Goal: Transaction & Acquisition: Download file/media

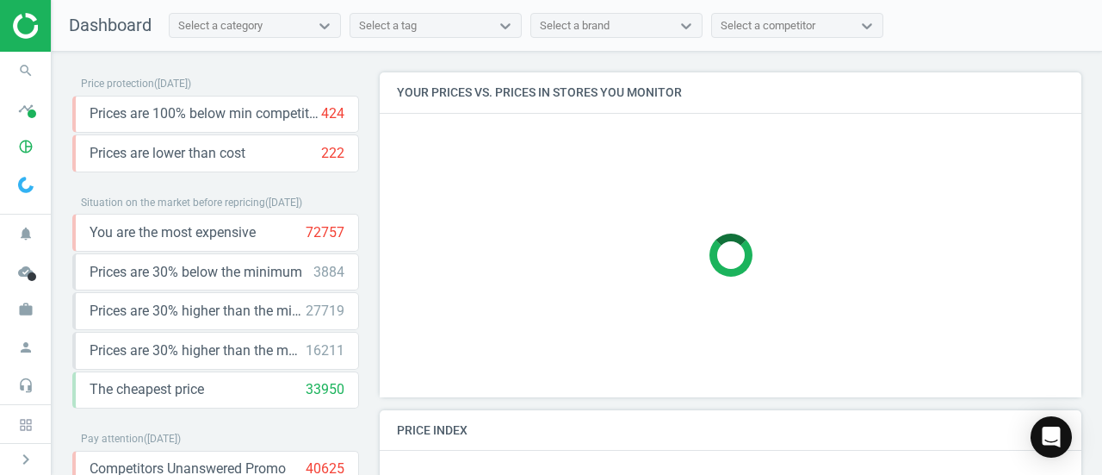
scroll to position [422, 715]
click at [16, 145] on icon "pie_chart_outlined" at bounding box center [25, 146] width 33 height 33
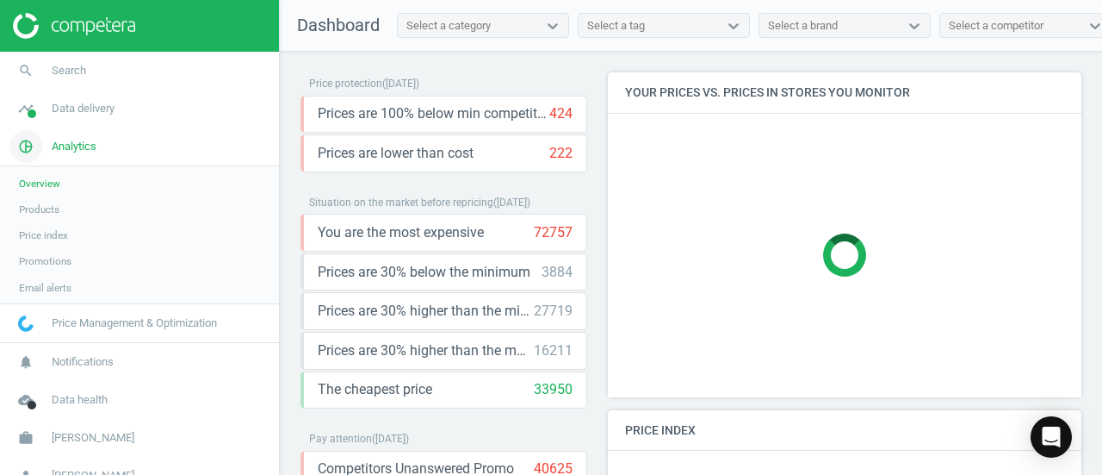
scroll to position [9, 9]
click at [65, 208] on link "Products" at bounding box center [139, 209] width 279 height 26
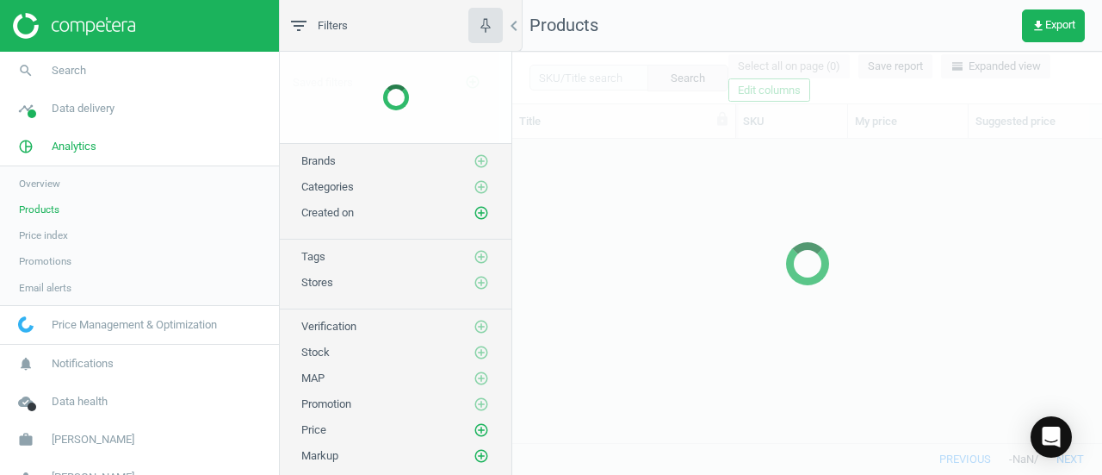
scroll to position [277, 576]
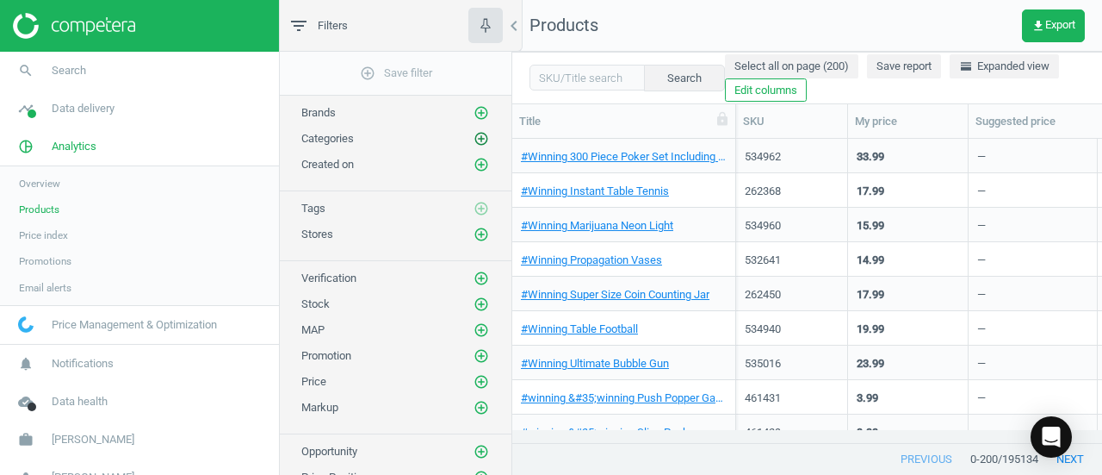
click at [484, 141] on icon "add_circle_outline" at bounding box center [482, 139] width 16 height 16
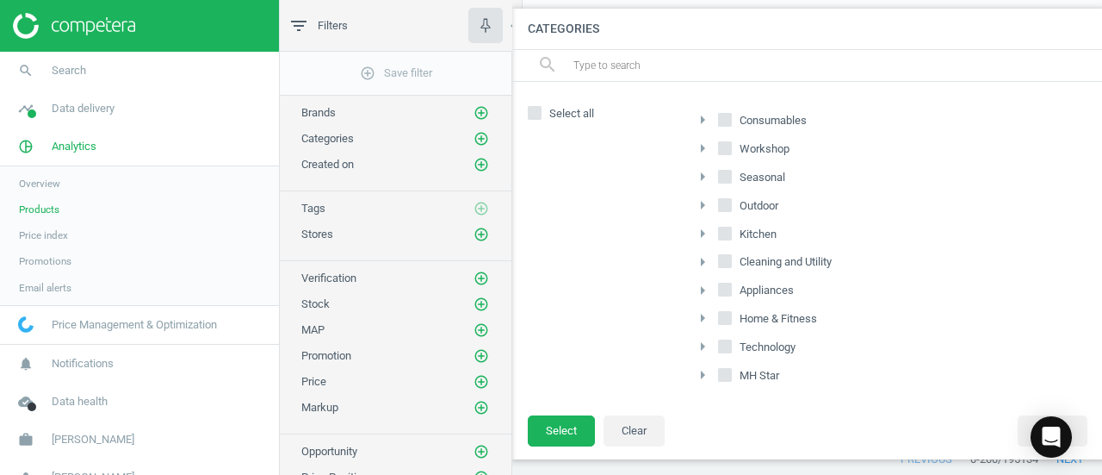
click at [722, 317] on input "Home & Fitness" at bounding box center [725, 318] width 11 height 11
checkbox input "true"
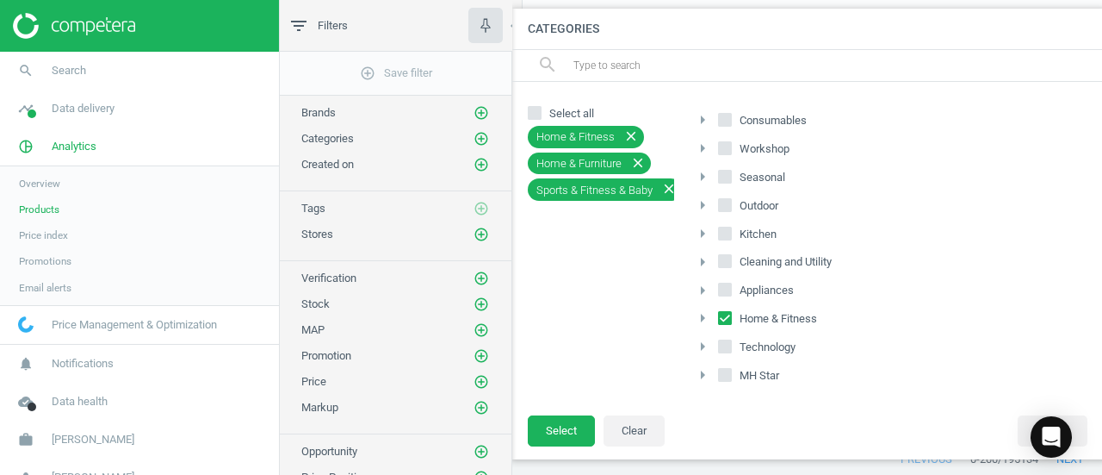
click at [723, 369] on input "MH Star" at bounding box center [725, 374] width 11 height 11
checkbox input "true"
click at [565, 416] on button "Select" at bounding box center [561, 430] width 67 height 31
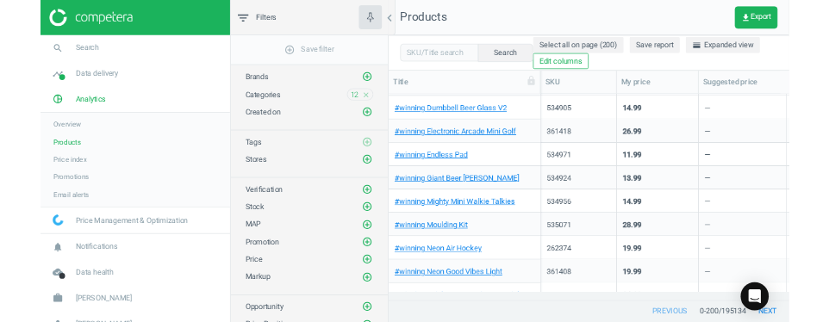
scroll to position [0, 0]
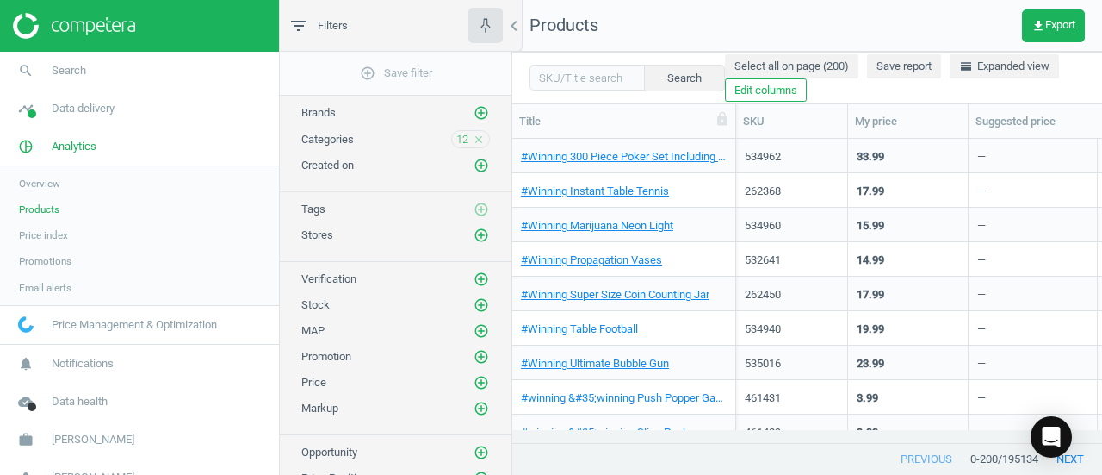
click at [482, 137] on icon "close" at bounding box center [479, 139] width 12 height 12
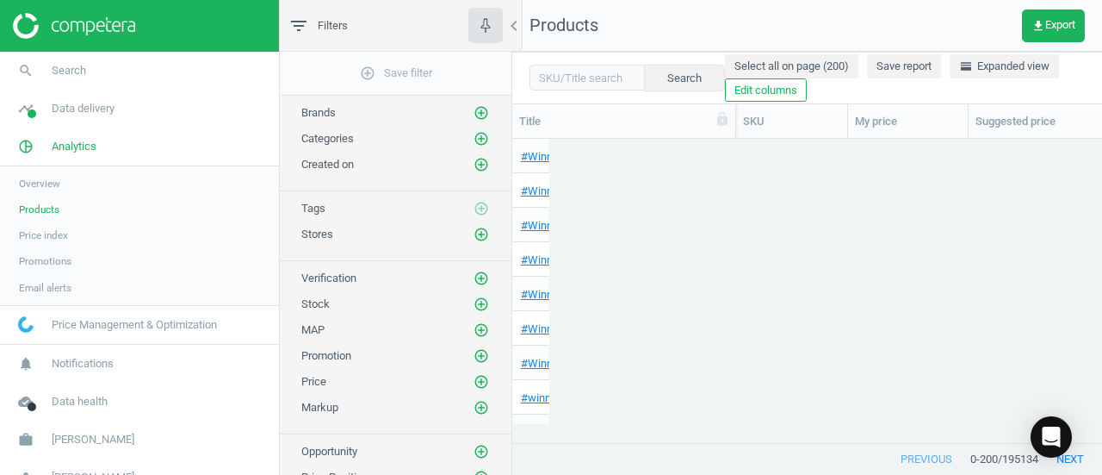
scroll to position [277, 576]
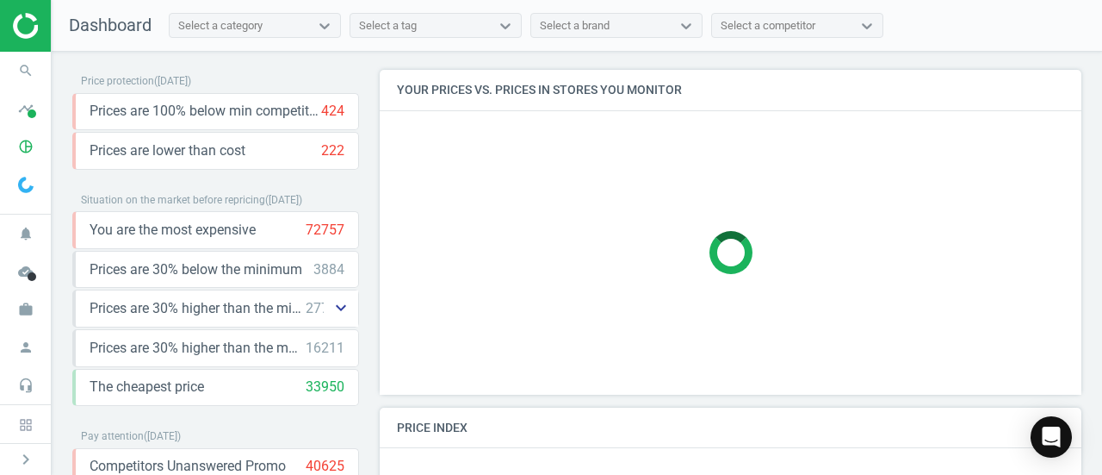
scroll to position [422, 715]
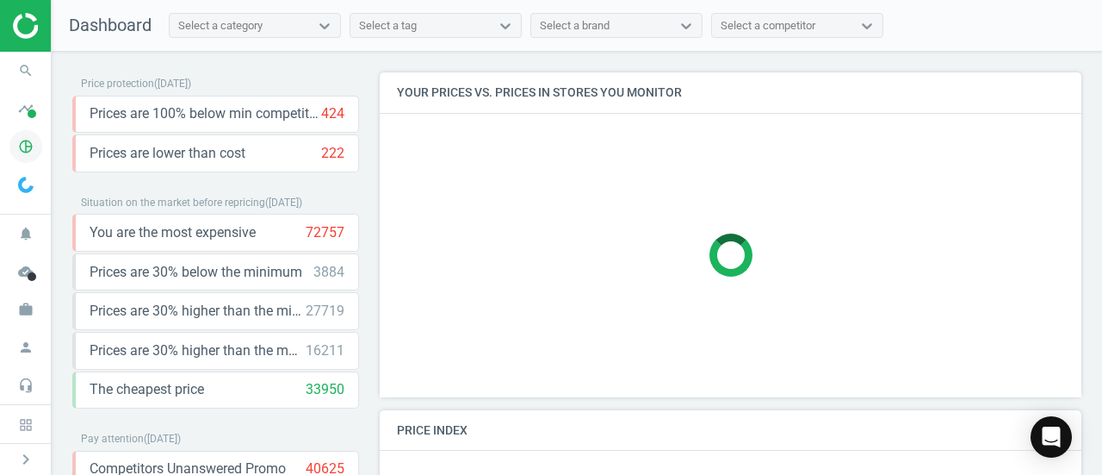
click at [19, 156] on icon "pie_chart_outlined" at bounding box center [25, 146] width 33 height 33
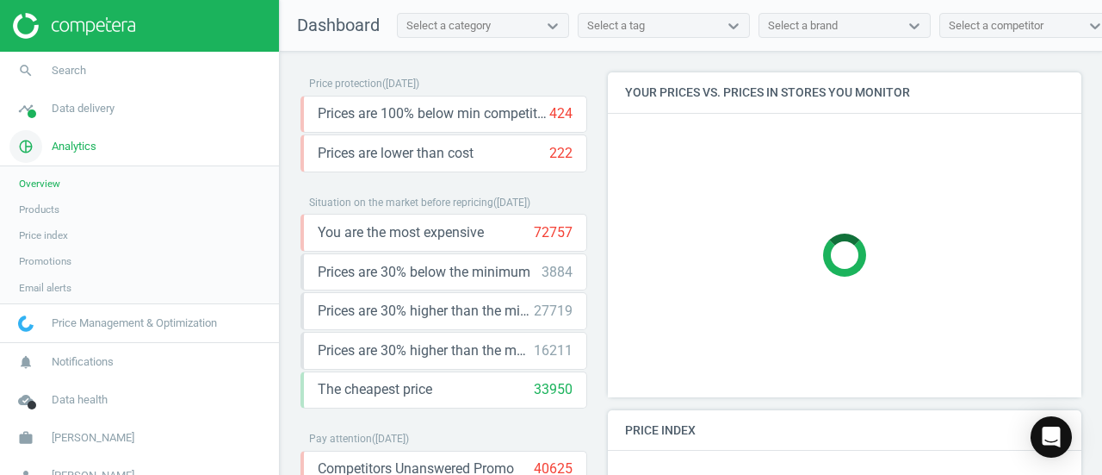
scroll to position [9, 9]
click at [74, 213] on link "Products" at bounding box center [139, 209] width 279 height 26
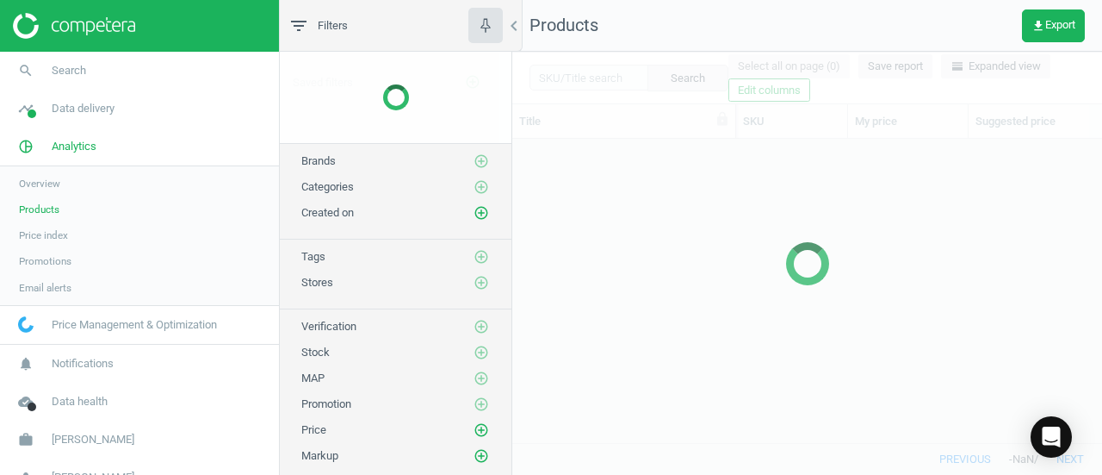
scroll to position [277, 576]
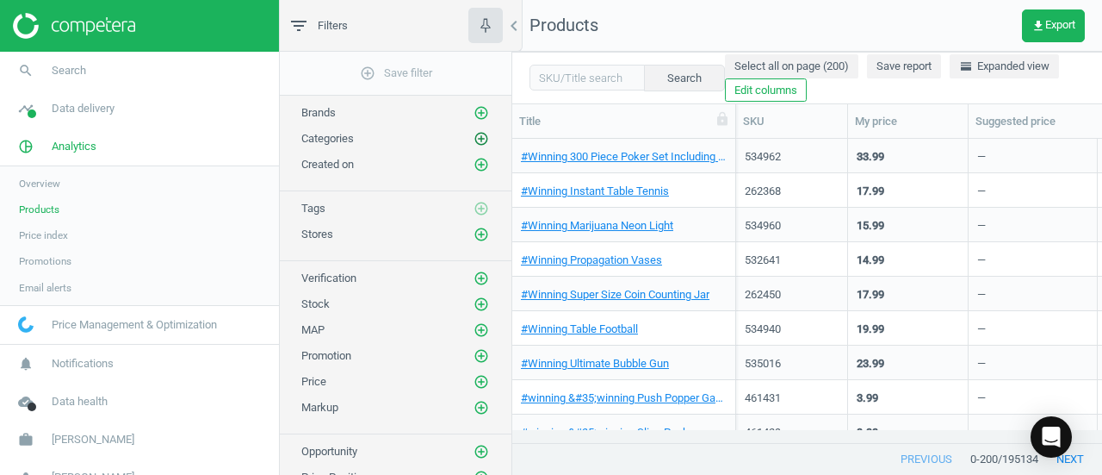
click at [481, 138] on icon "add_circle_outline" at bounding box center [482, 139] width 16 height 16
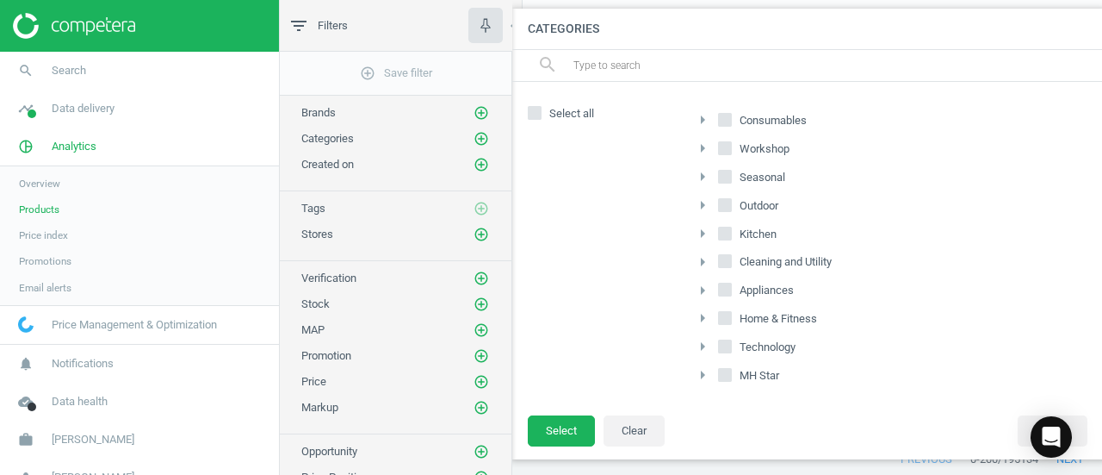
click at [723, 314] on input "Home & Fitness" at bounding box center [725, 318] width 11 height 11
checkbox input "true"
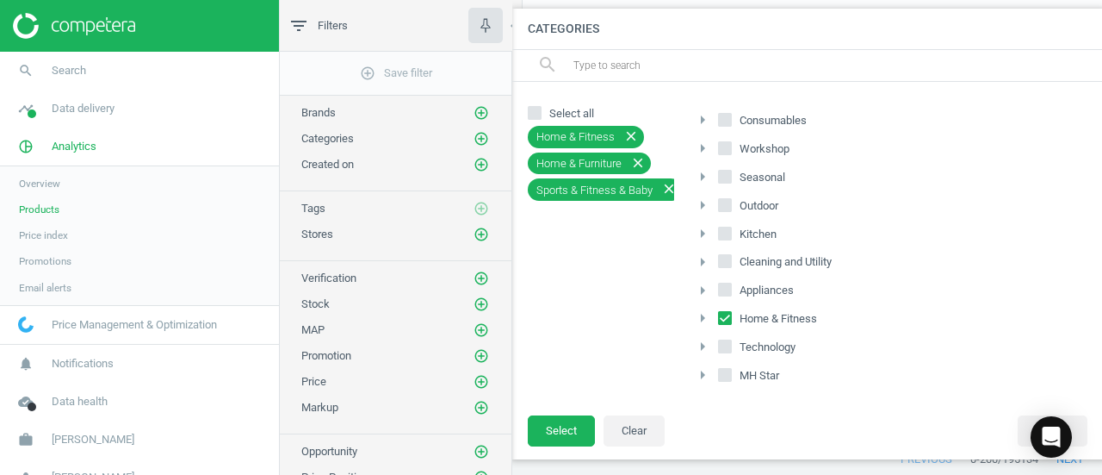
click at [723, 372] on input "MH Star" at bounding box center [725, 374] width 11 height 11
checkbox input "true"
click at [548, 425] on button "Select" at bounding box center [561, 430] width 67 height 31
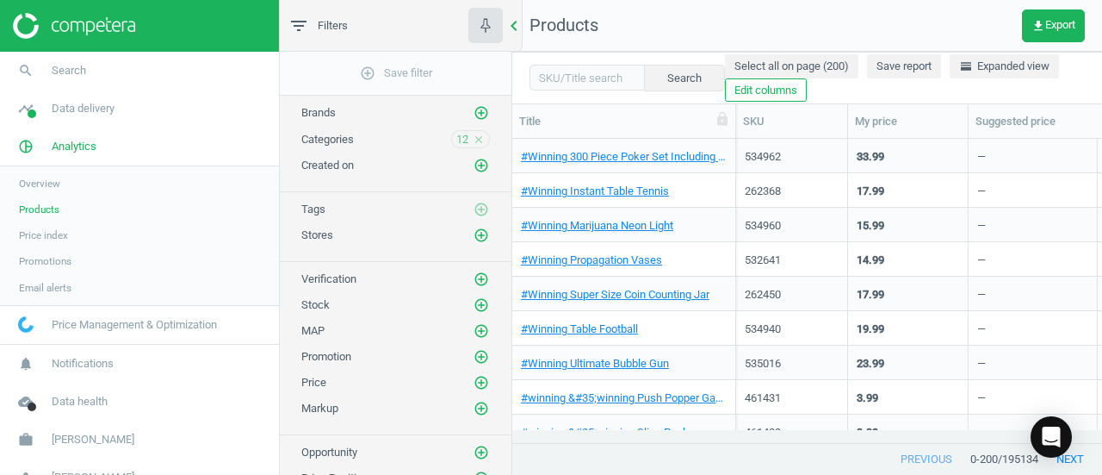
click at [518, 29] on icon "chevron_left" at bounding box center [514, 26] width 21 height 21
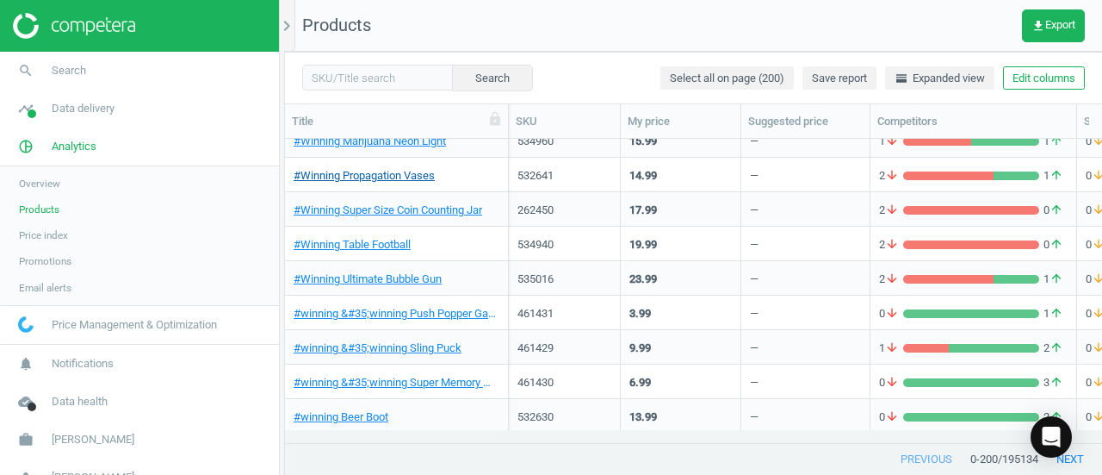
scroll to position [0, 0]
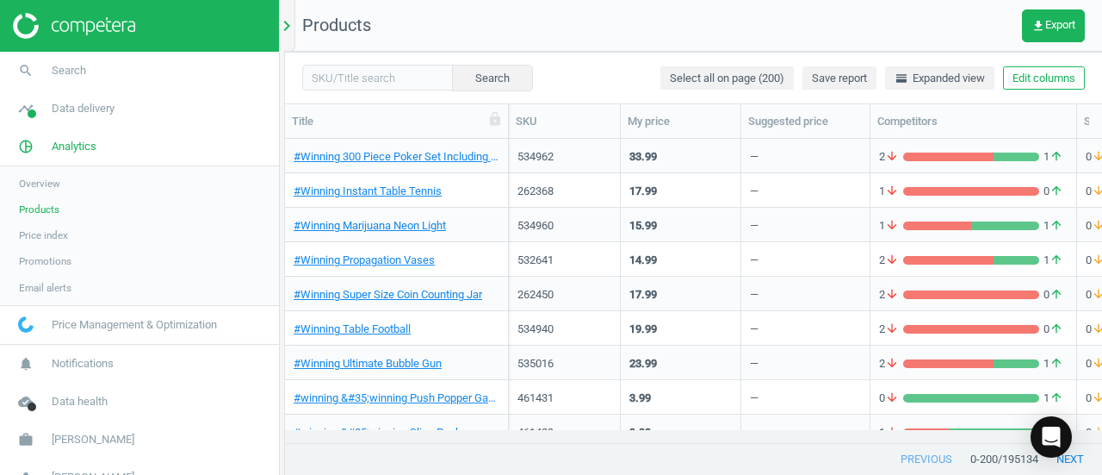
click at [289, 39] on div "chevron_right" at bounding box center [289, 26] width 11 height 52
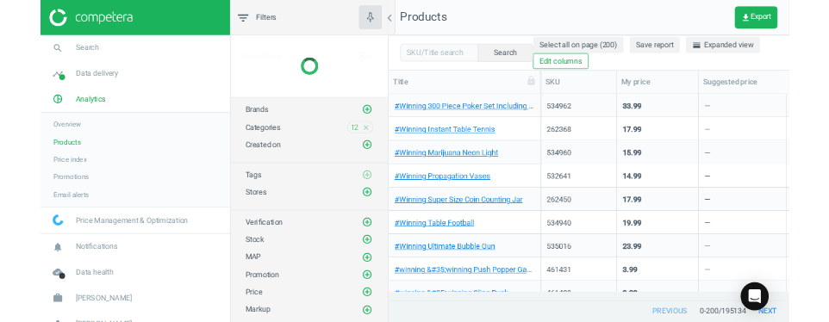
scroll to position [277, 576]
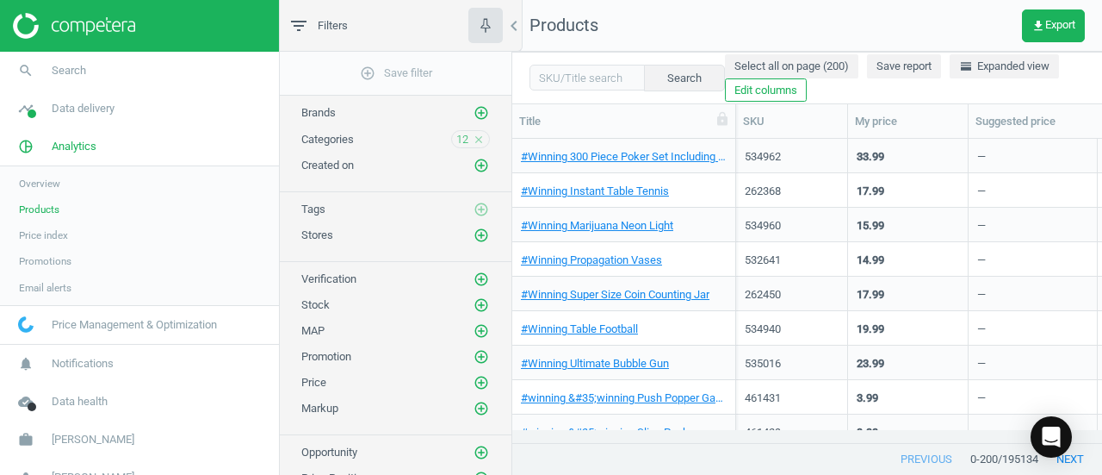
click at [480, 137] on icon "close" at bounding box center [479, 139] width 12 height 12
click at [480, 137] on icon "add_circle_outline" at bounding box center [482, 139] width 16 height 16
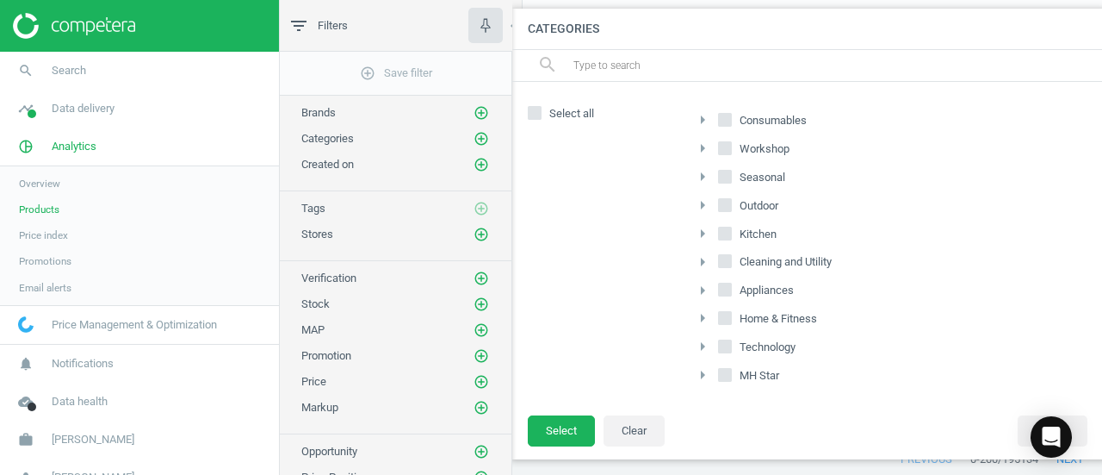
click at [723, 206] on input "Outdoor" at bounding box center [725, 204] width 11 height 11
checkbox input "true"
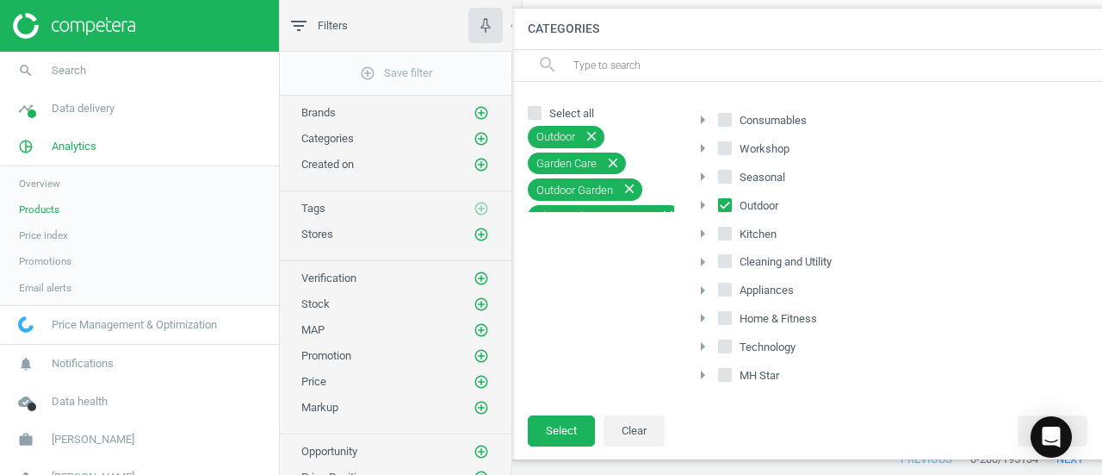
click at [724, 171] on input "Seasonal" at bounding box center [725, 176] width 11 height 11
checkbox input "true"
click at [725, 116] on input "Consumables" at bounding box center [725, 119] width 11 height 11
checkbox input "true"
click at [560, 419] on button "Select" at bounding box center [561, 430] width 67 height 31
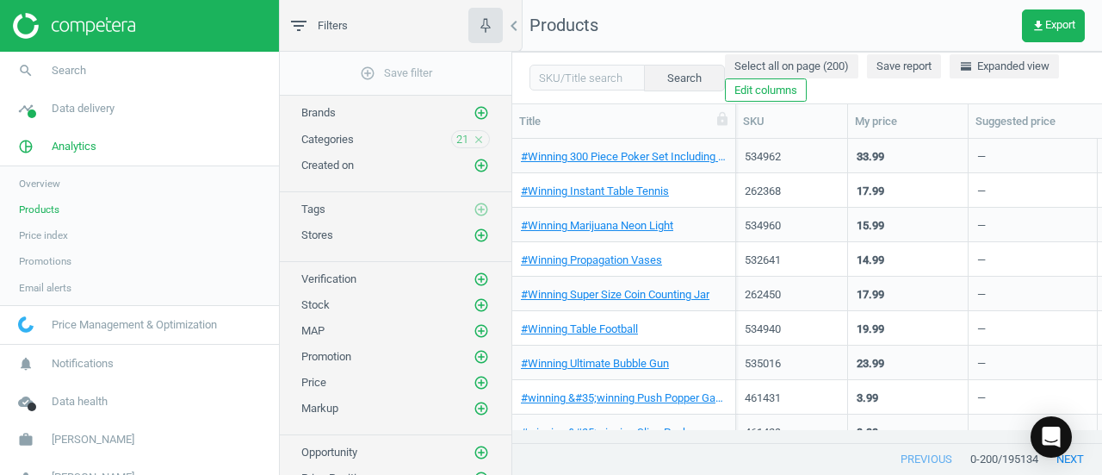
click at [828, 87] on div "Select all on page (200) Save report horizontal_split Expanded view Edit columns" at bounding box center [905, 78] width 360 height 48
click at [512, 32] on icon "chevron_left" at bounding box center [514, 26] width 21 height 21
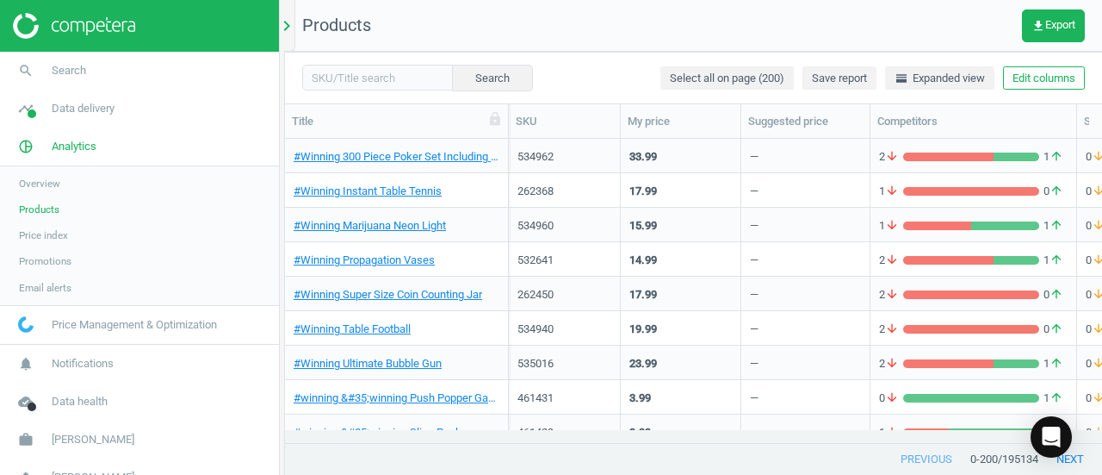
click at [293, 29] on icon "chevron_right" at bounding box center [286, 26] width 21 height 21
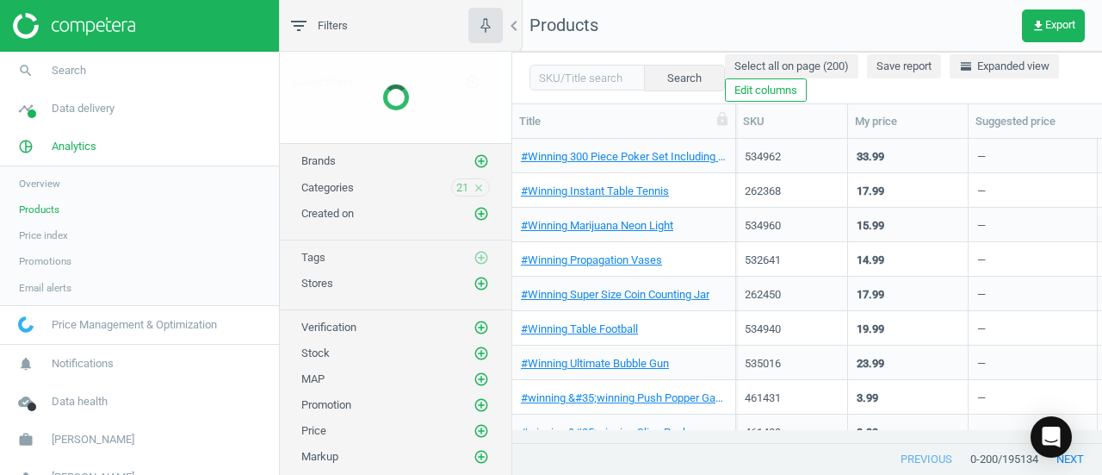
scroll to position [277, 576]
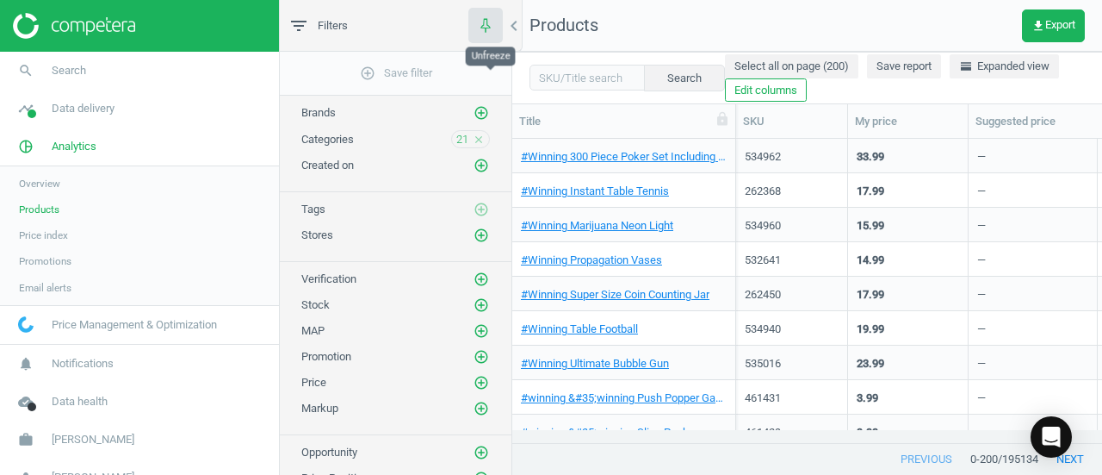
click at [480, 22] on icon "button" at bounding box center [486, 25] width 22 height 22
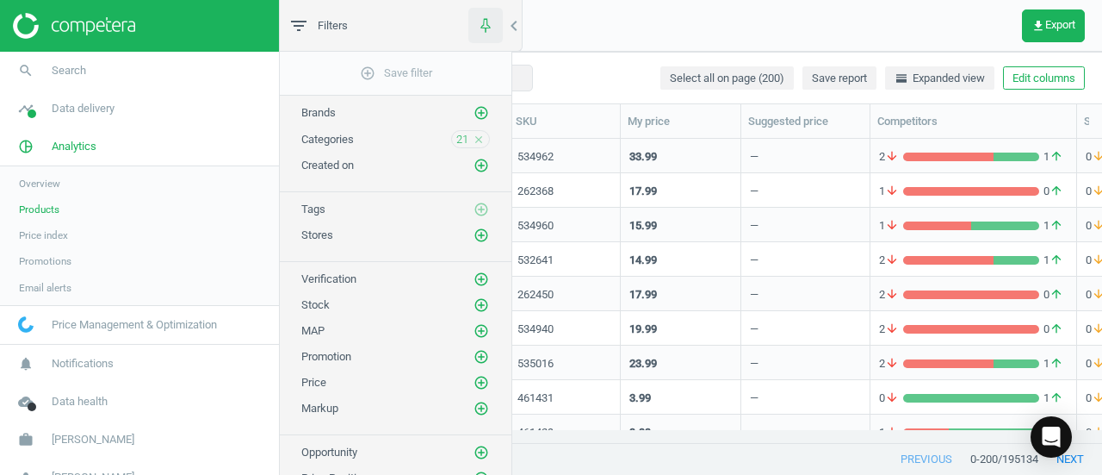
scroll to position [277, 804]
click at [494, 16] on button "button" at bounding box center [486, 25] width 34 height 35
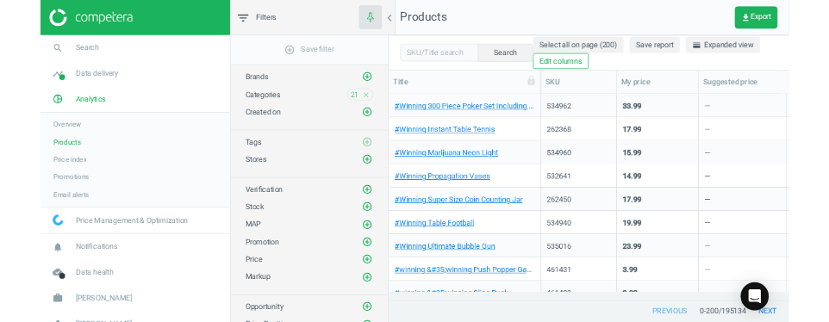
scroll to position [277, 576]
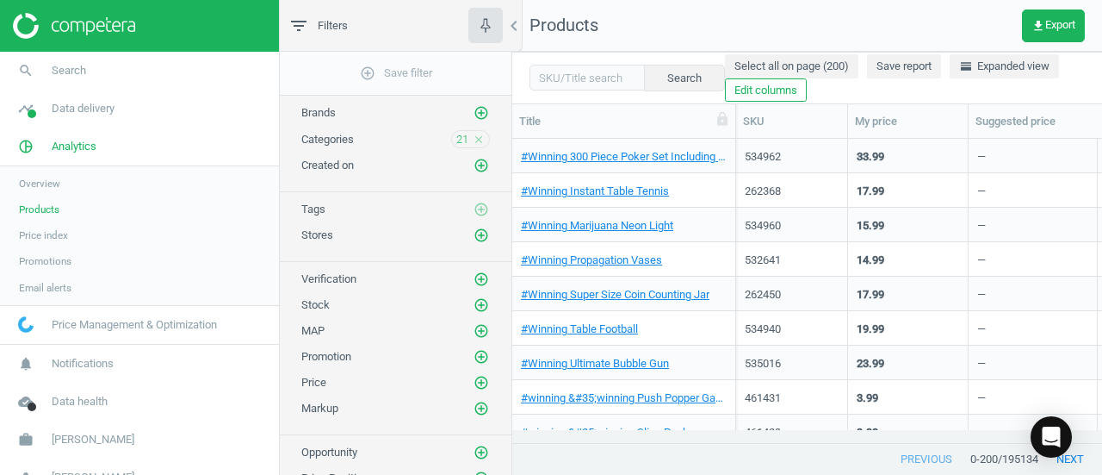
click at [295, 28] on icon "filter_list" at bounding box center [299, 26] width 21 height 21
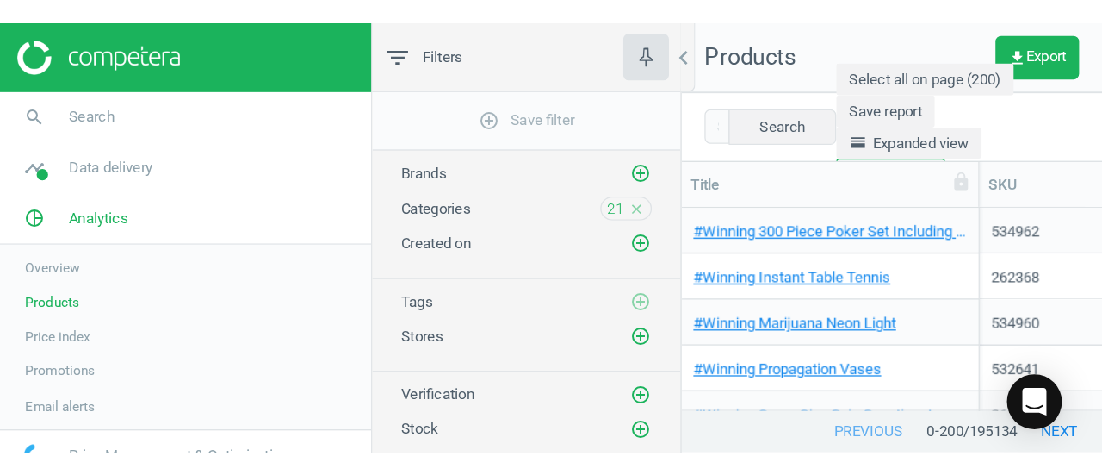
scroll to position [125, 302]
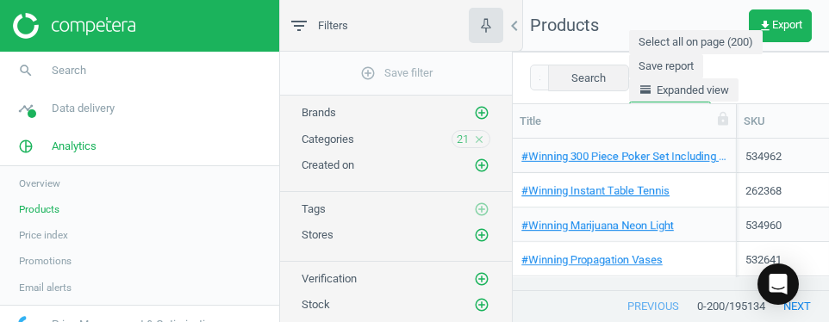
click at [548, 319] on div "previous 0 - 200 / 195134 next" at bounding box center [670, 306] width 316 height 31
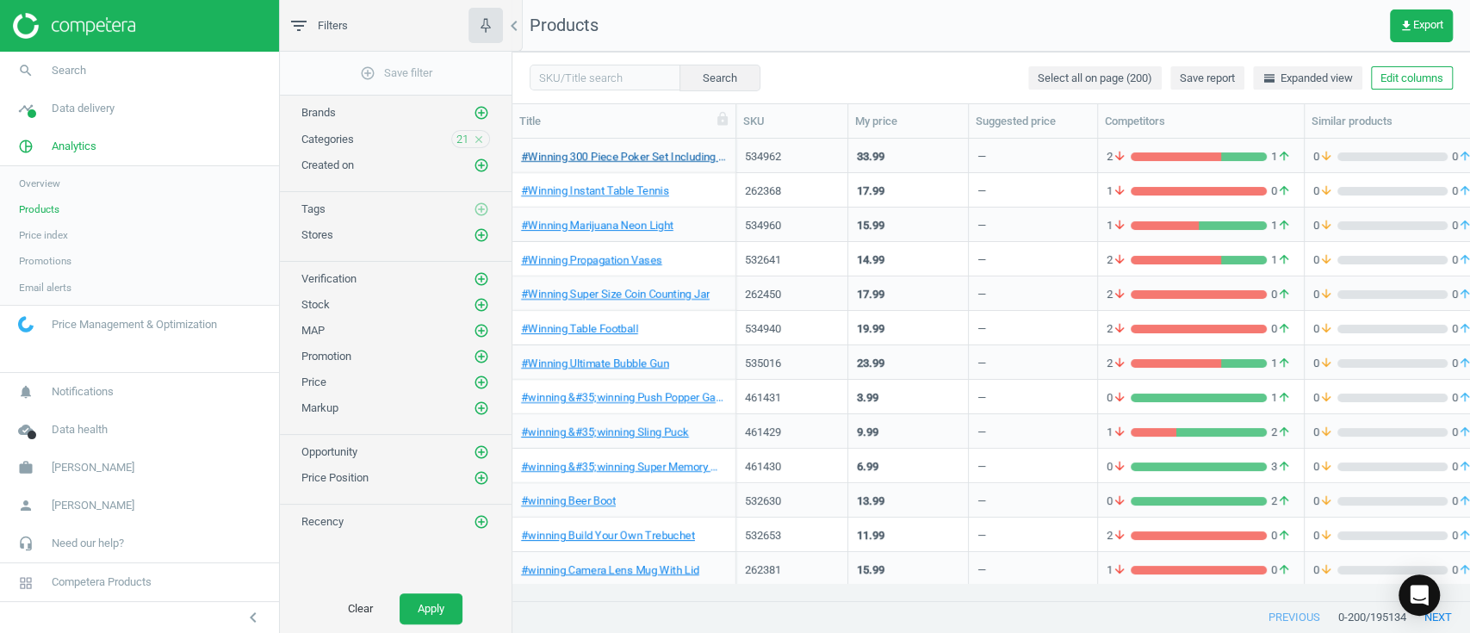
scroll to position [426, 939]
click at [420, 474] on button "Apply" at bounding box center [431, 608] width 63 height 31
click at [480, 134] on icon "close" at bounding box center [479, 139] width 12 height 12
click at [480, 134] on icon "add_circle_outline" at bounding box center [482, 139] width 16 height 16
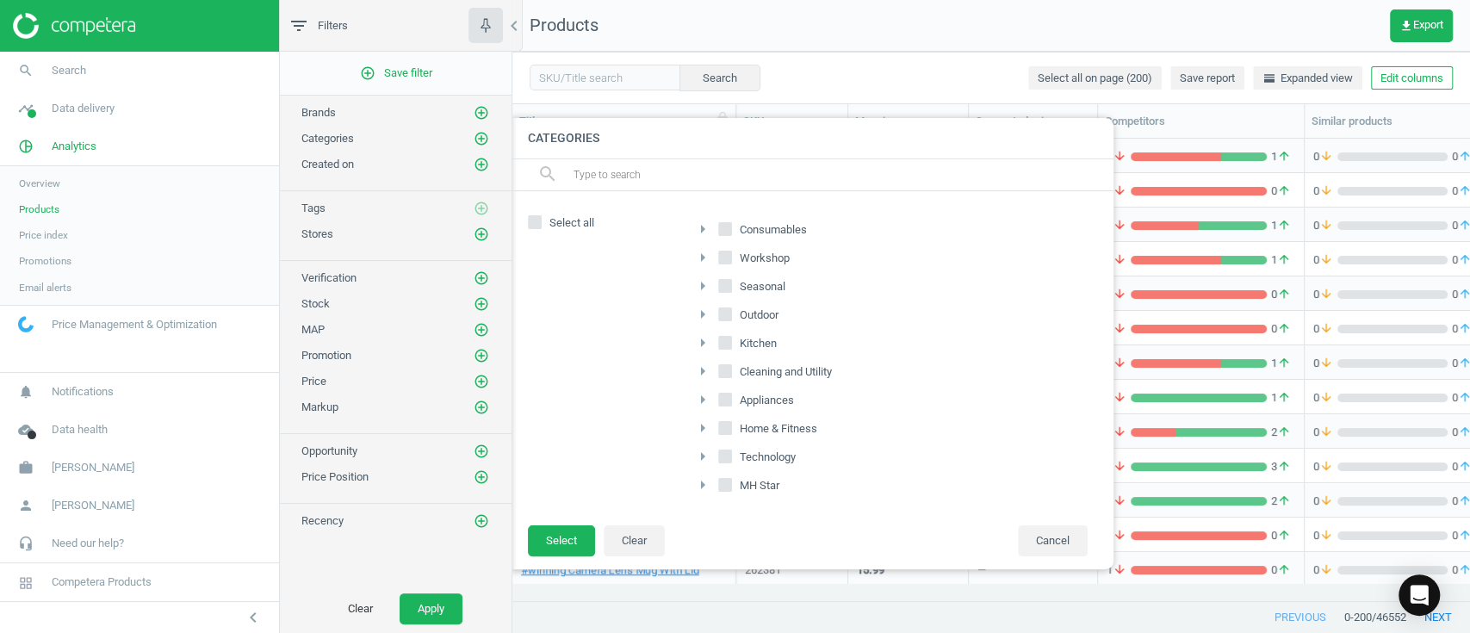
click at [729, 425] on input "Home & Fitness" at bounding box center [725, 427] width 11 height 11
checkbox input "true"
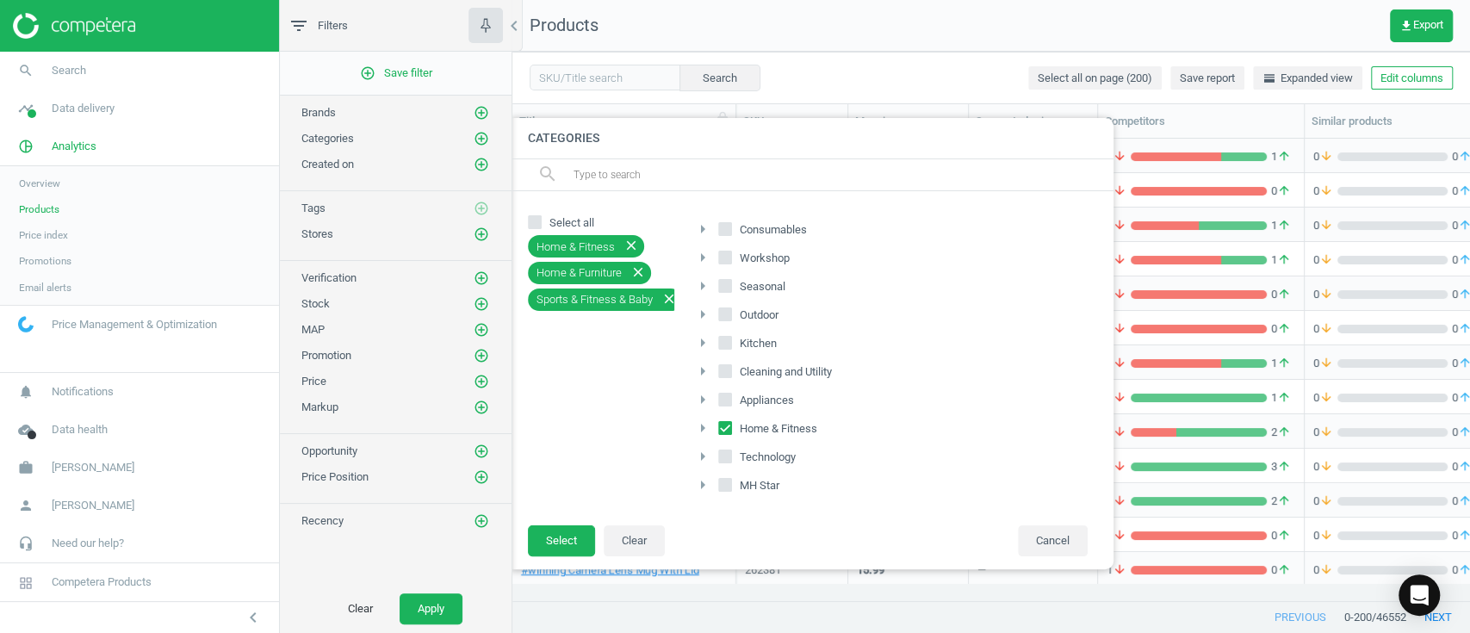
click at [728, 474] on input "MH Star" at bounding box center [725, 484] width 11 height 11
checkbox input "true"
click at [572, 474] on button "Select" at bounding box center [561, 540] width 67 height 31
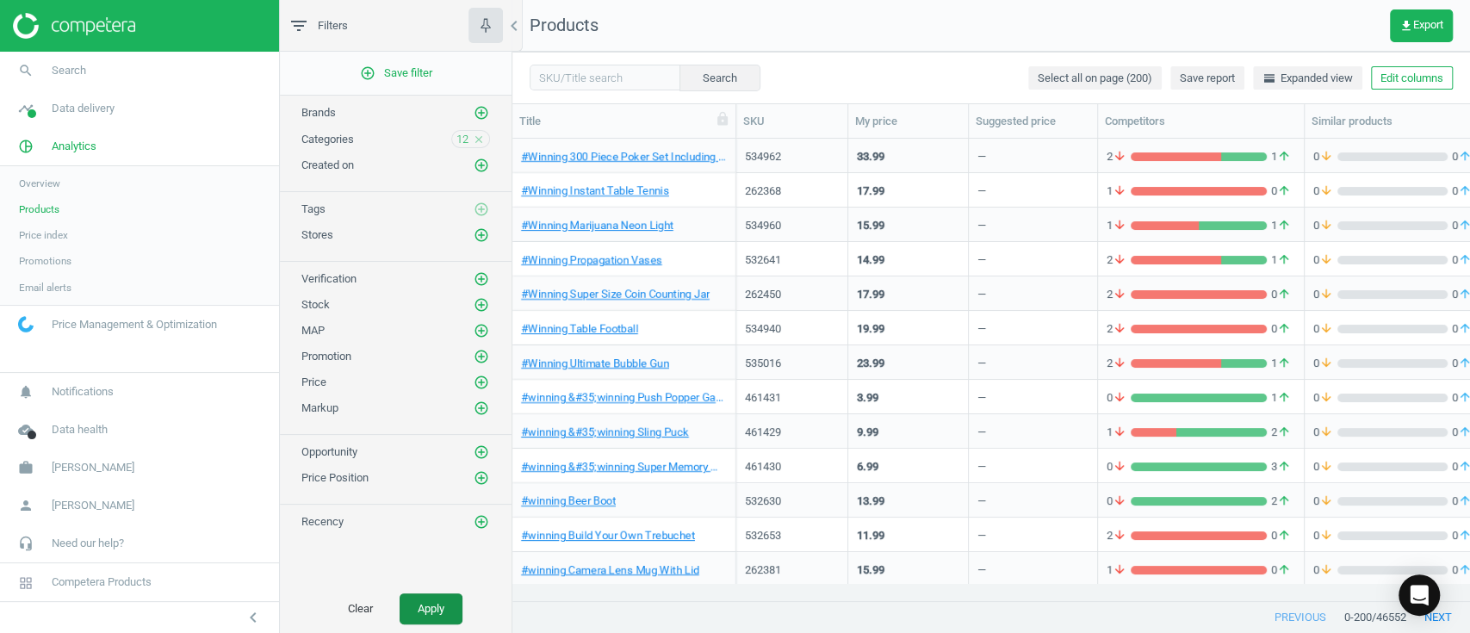
click at [425, 474] on button "Apply" at bounding box center [431, 608] width 63 height 31
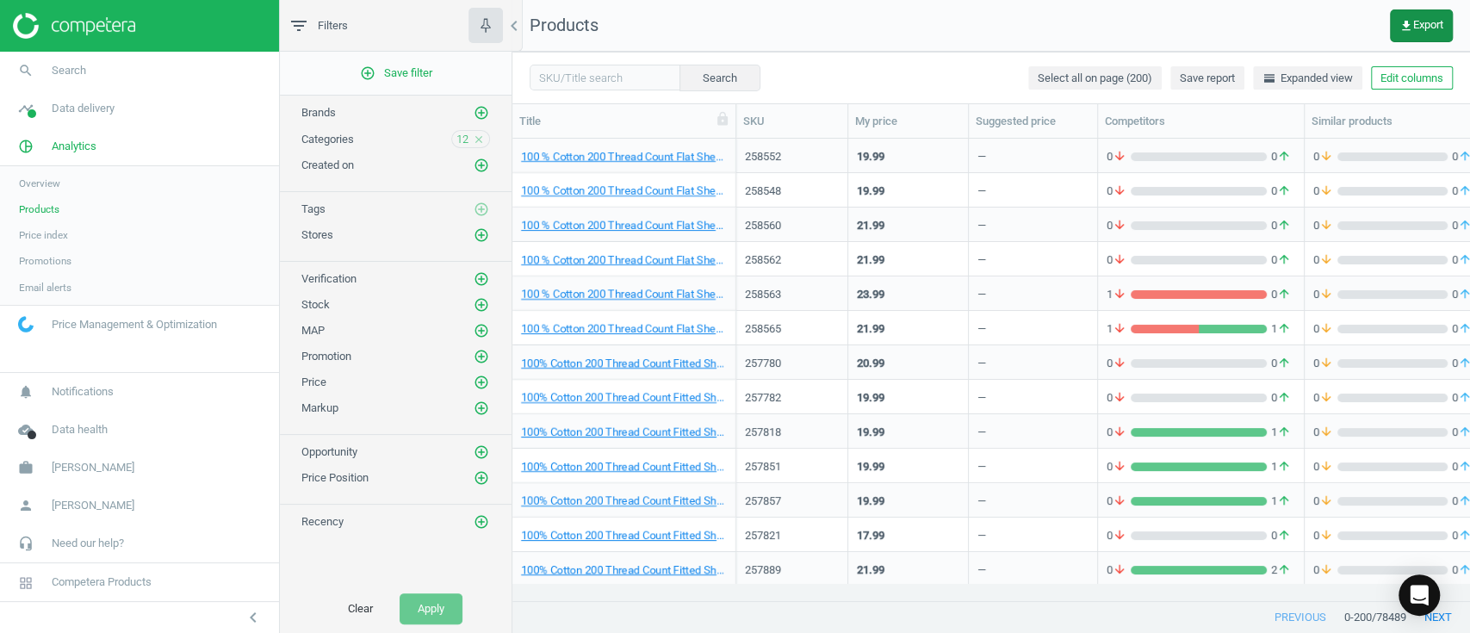
click at [1102, 22] on span "get_app Export" at bounding box center [1422, 26] width 44 height 14
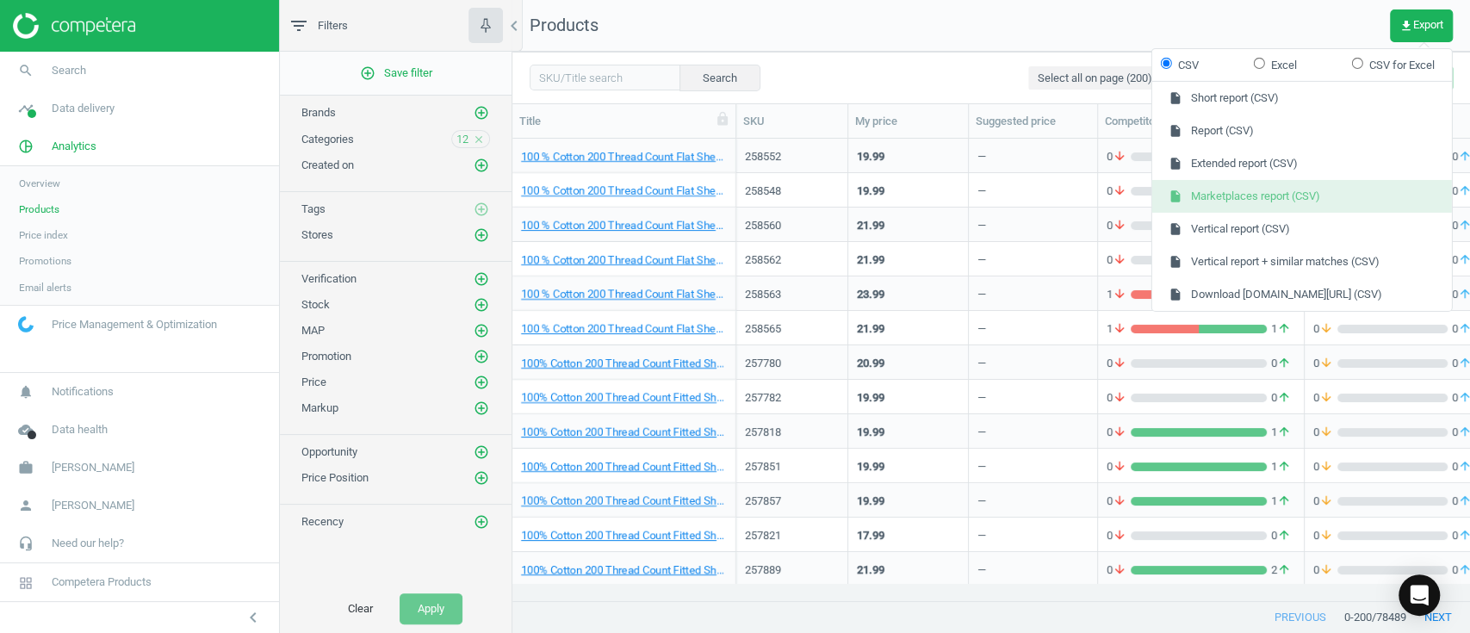
click at [1102, 199] on button "insert_drive_file Marketplaces report (CSV)" at bounding box center [1302, 196] width 300 height 33
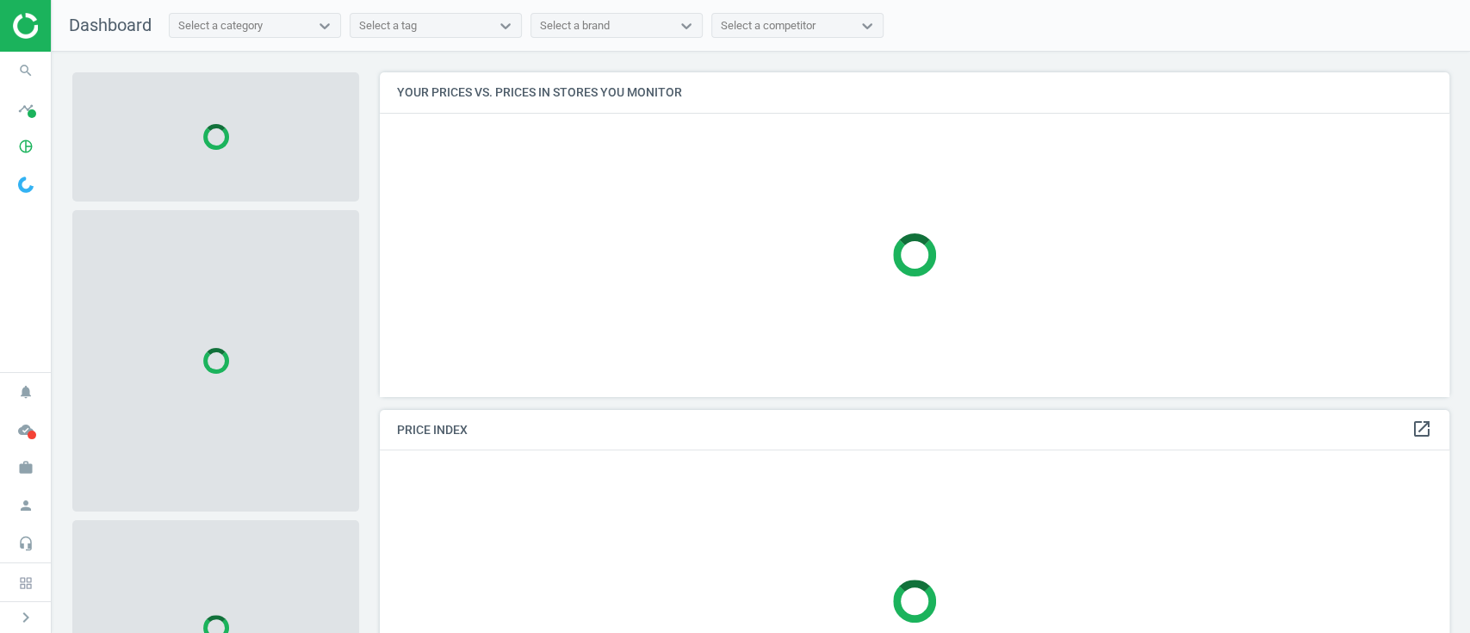
scroll to position [359, 1087]
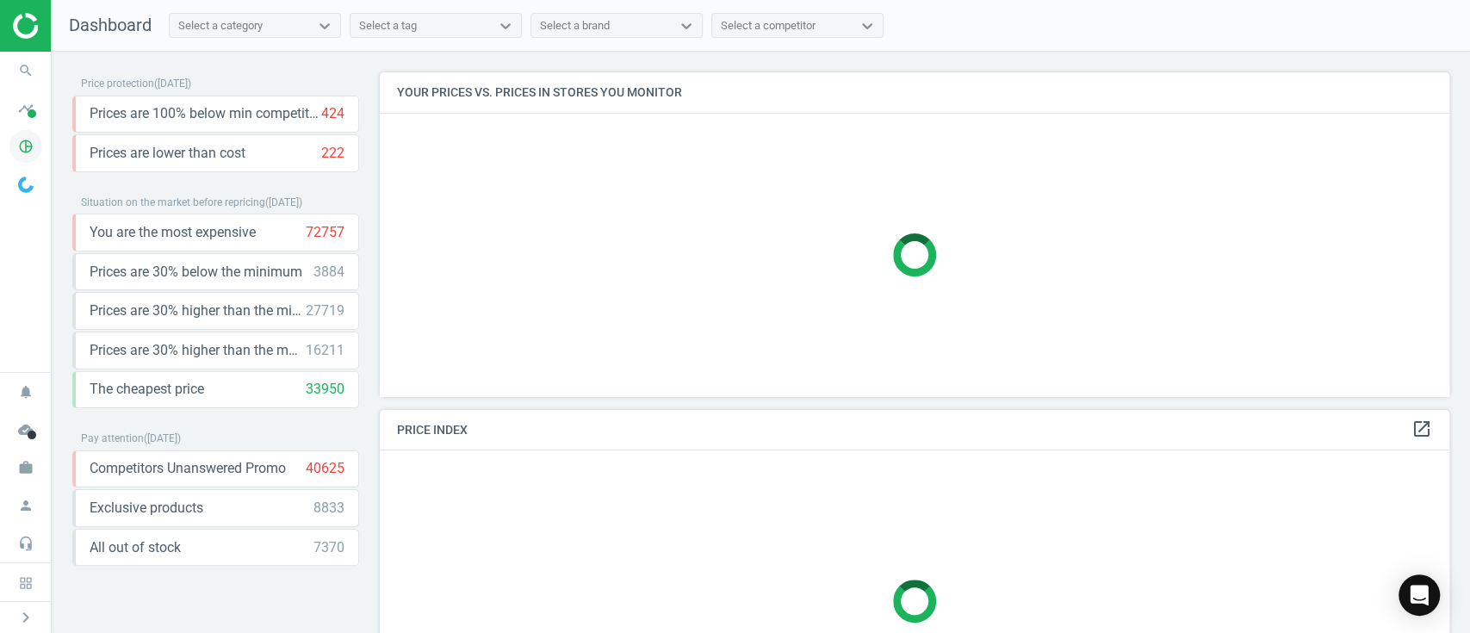
click at [21, 144] on icon "pie_chart_outlined" at bounding box center [25, 146] width 33 height 33
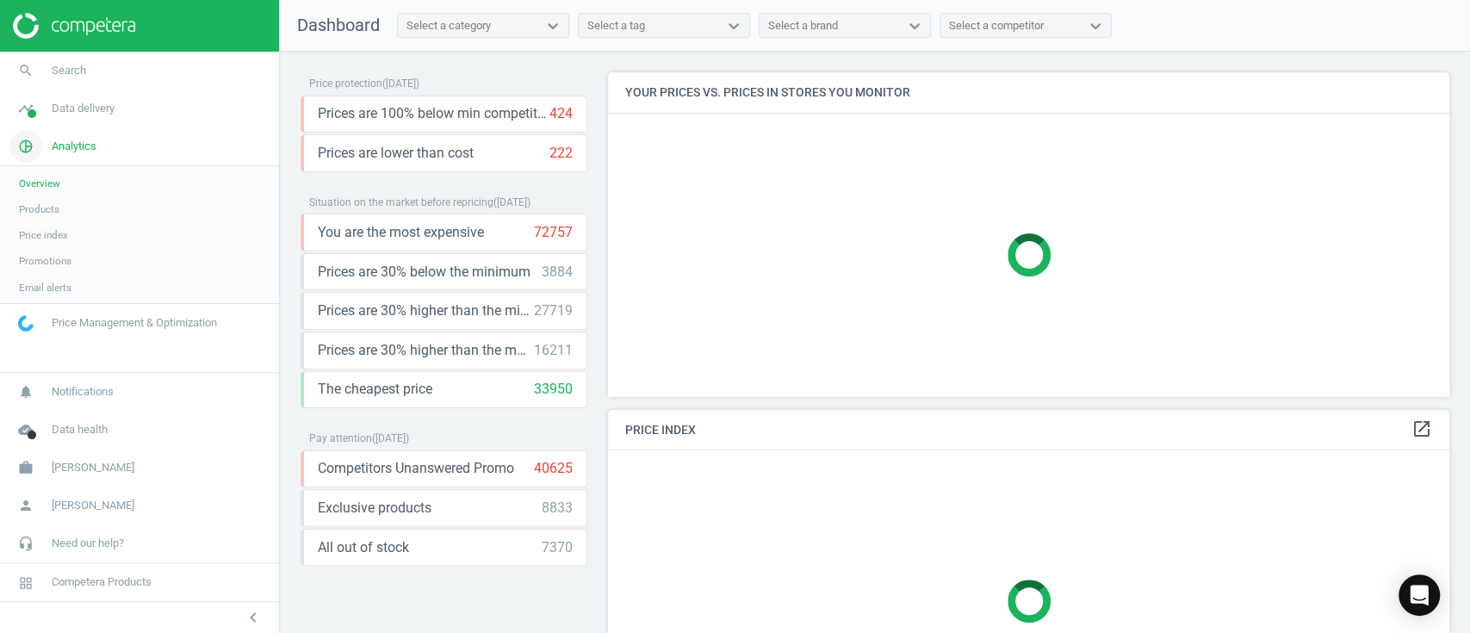
scroll to position [8, 8]
click at [65, 208] on link "Products" at bounding box center [139, 209] width 279 height 26
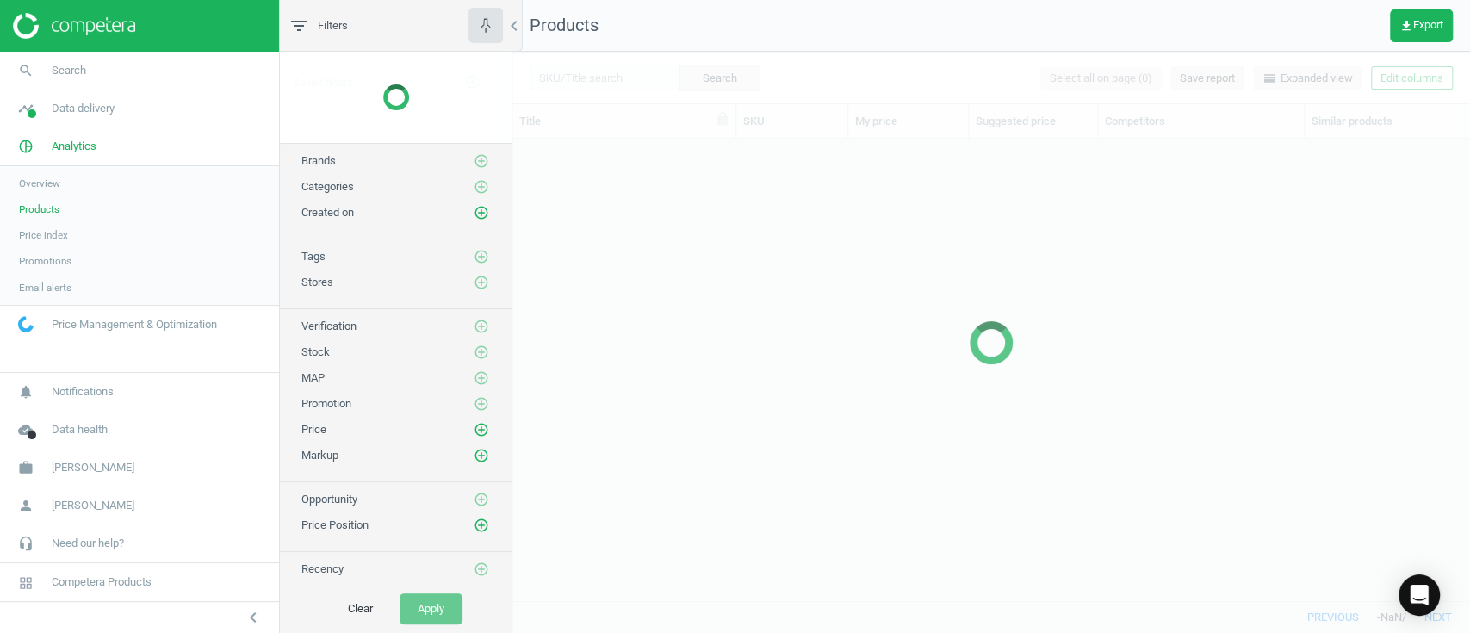
scroll to position [426, 939]
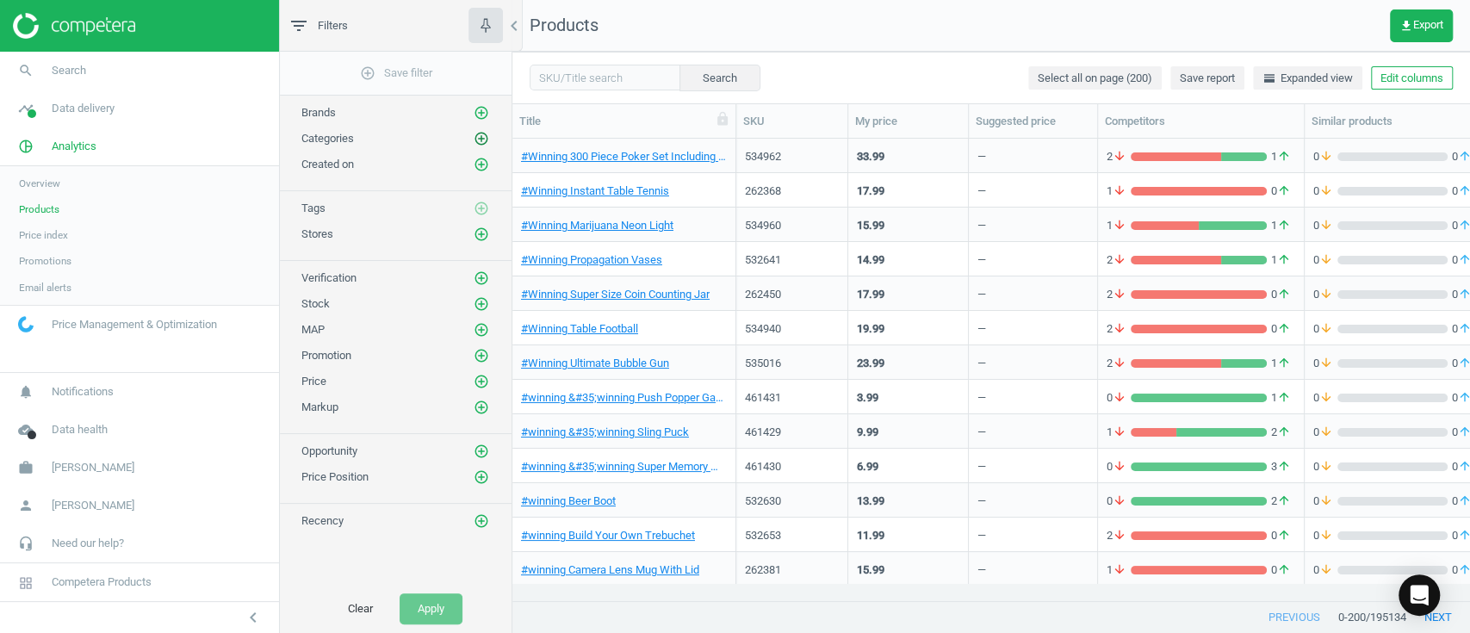
click at [478, 143] on icon "add_circle_outline" at bounding box center [482, 139] width 16 height 16
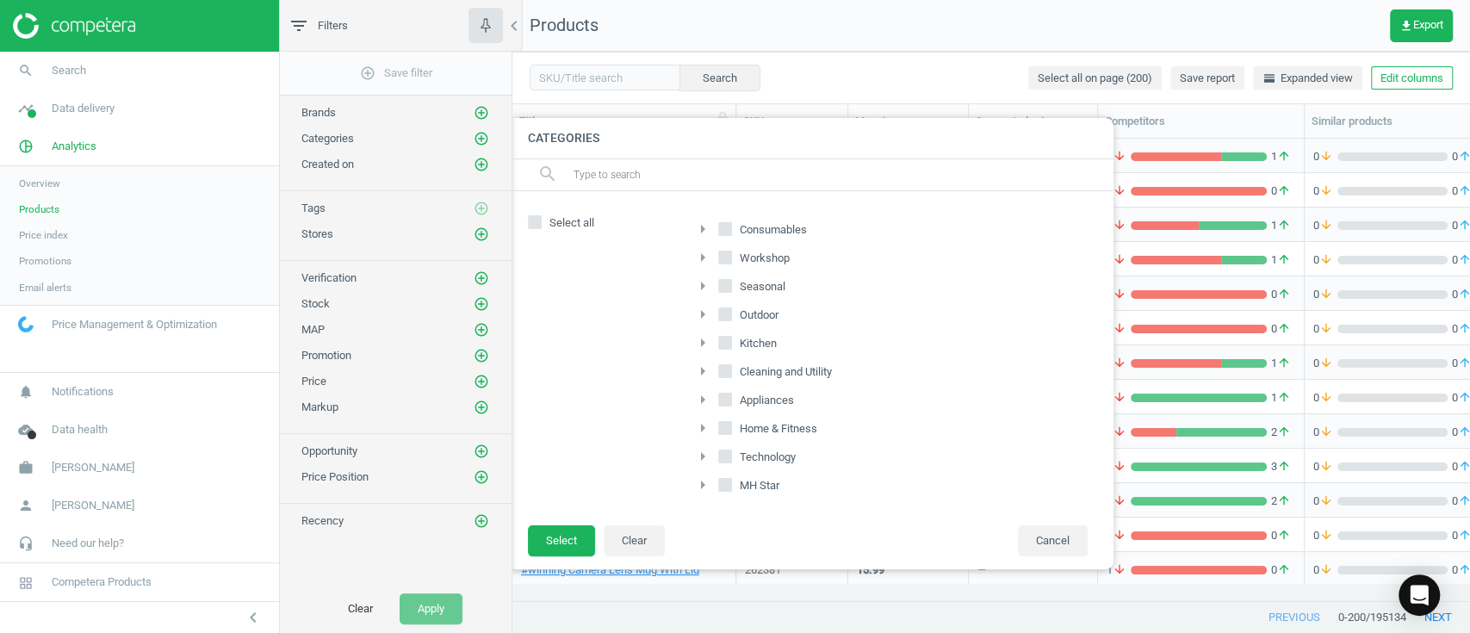
click at [724, 314] on input "Outdoor" at bounding box center [725, 314] width 11 height 11
checkbox input "true"
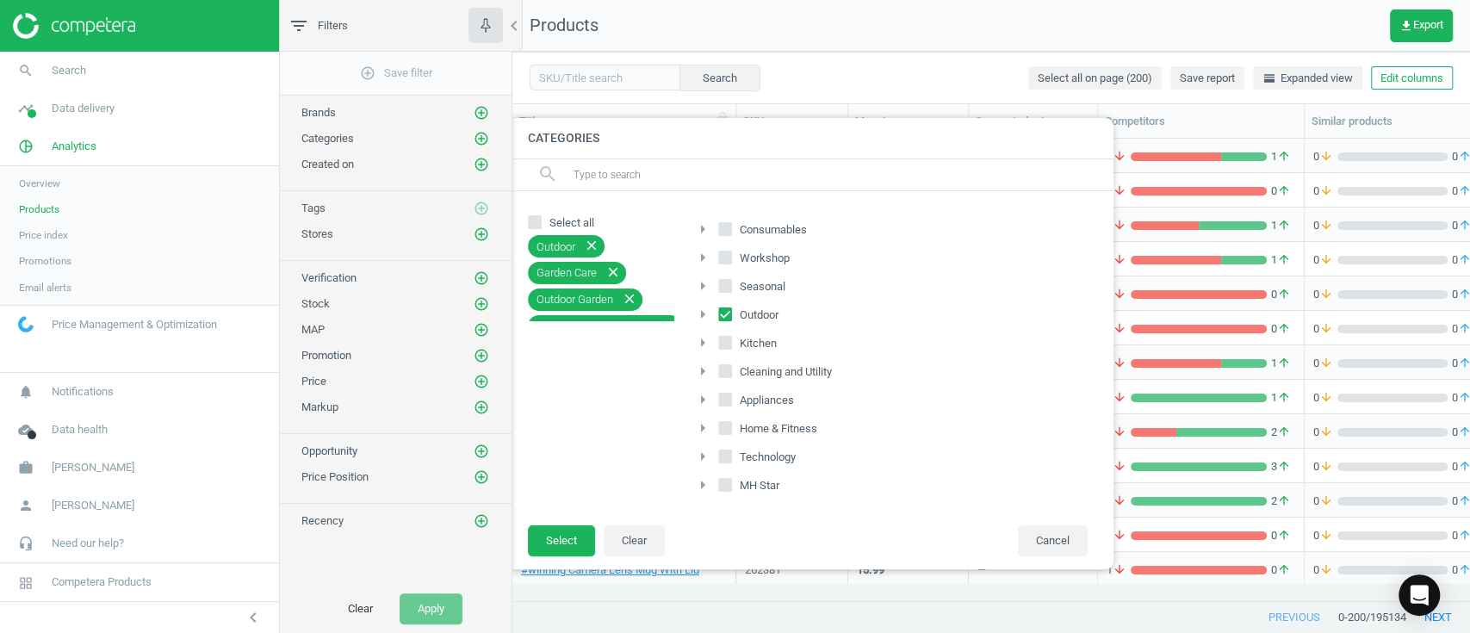
click at [726, 281] on input "Seasonal" at bounding box center [725, 286] width 11 height 11
checkbox input "true"
click at [725, 227] on input "Consumables" at bounding box center [725, 229] width 11 height 11
checkbox input "true"
click at [558, 532] on button "Select" at bounding box center [561, 540] width 67 height 31
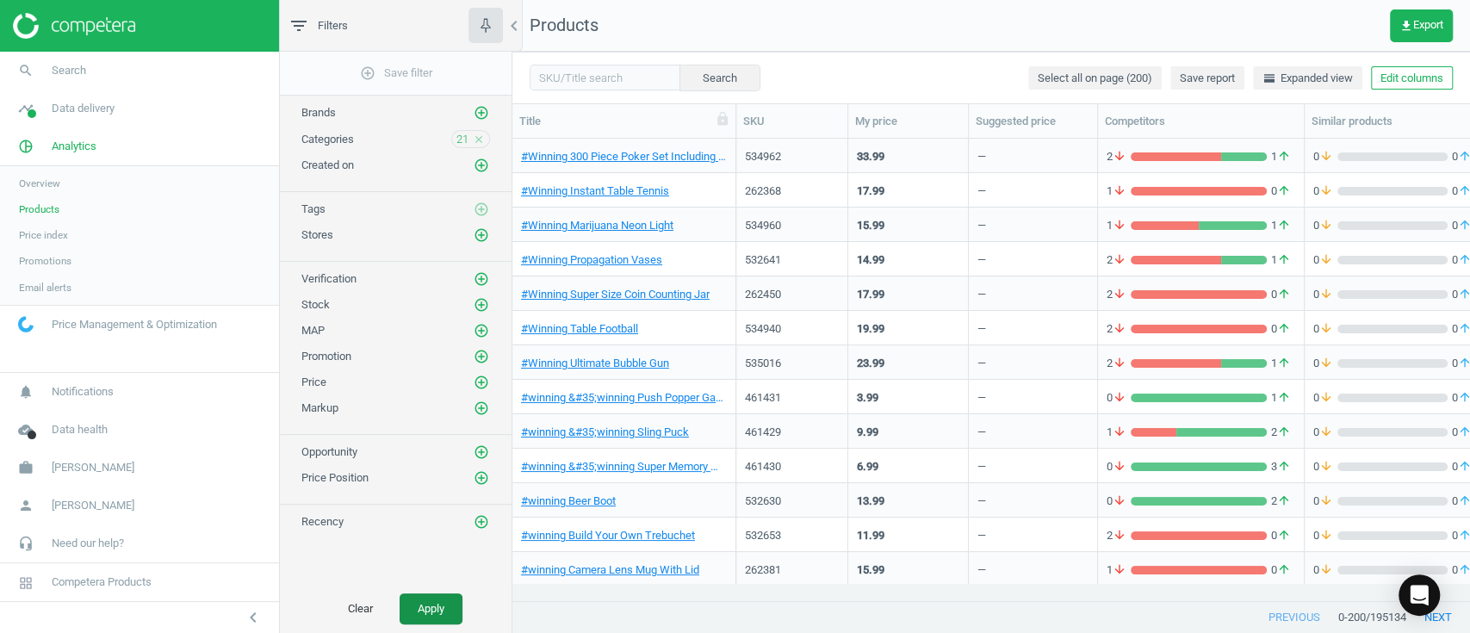
click at [425, 602] on button "Apply" at bounding box center [431, 608] width 63 height 31
click at [481, 141] on icon "close" at bounding box center [479, 139] width 12 height 12
click at [481, 141] on icon "add_circle_outline" at bounding box center [482, 139] width 16 height 16
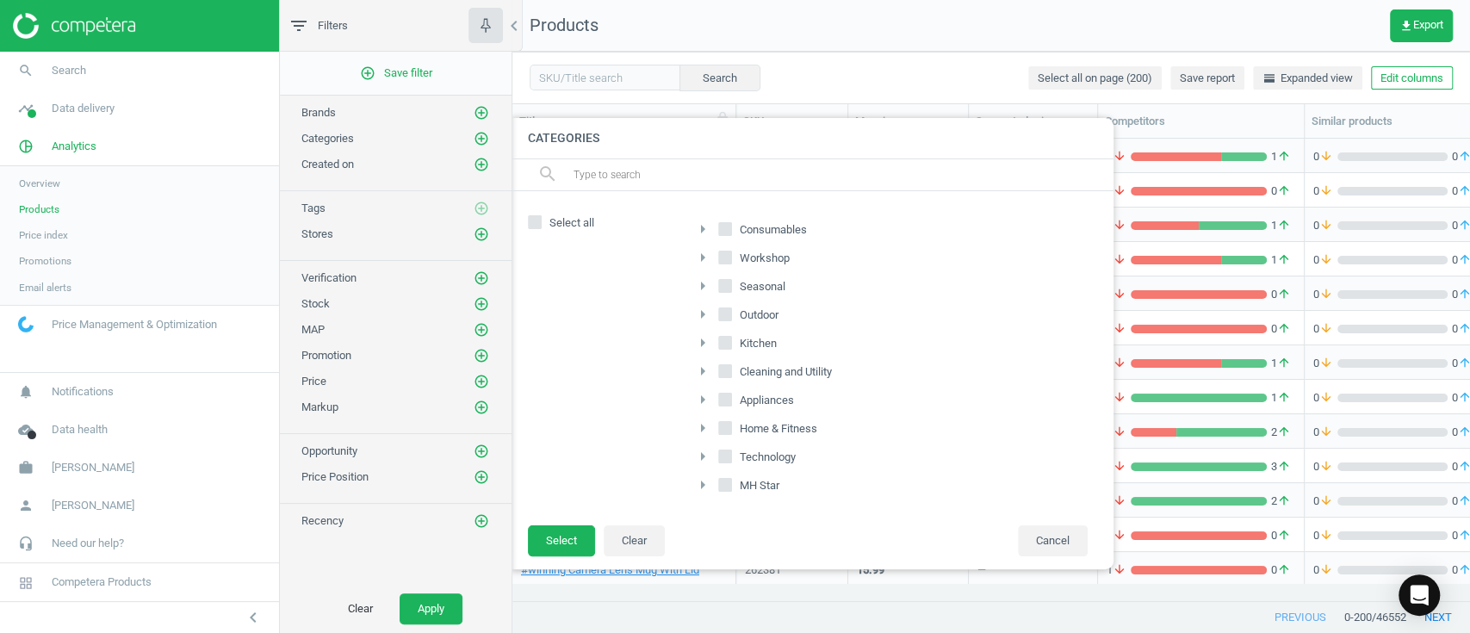
click at [720, 253] on input "Workshop" at bounding box center [725, 257] width 11 height 11
checkbox input "true"
click at [729, 338] on input "Kitchen" at bounding box center [725, 342] width 11 height 11
checkbox input "true"
click at [724, 366] on input "Cleaning and Utility" at bounding box center [725, 370] width 11 height 11
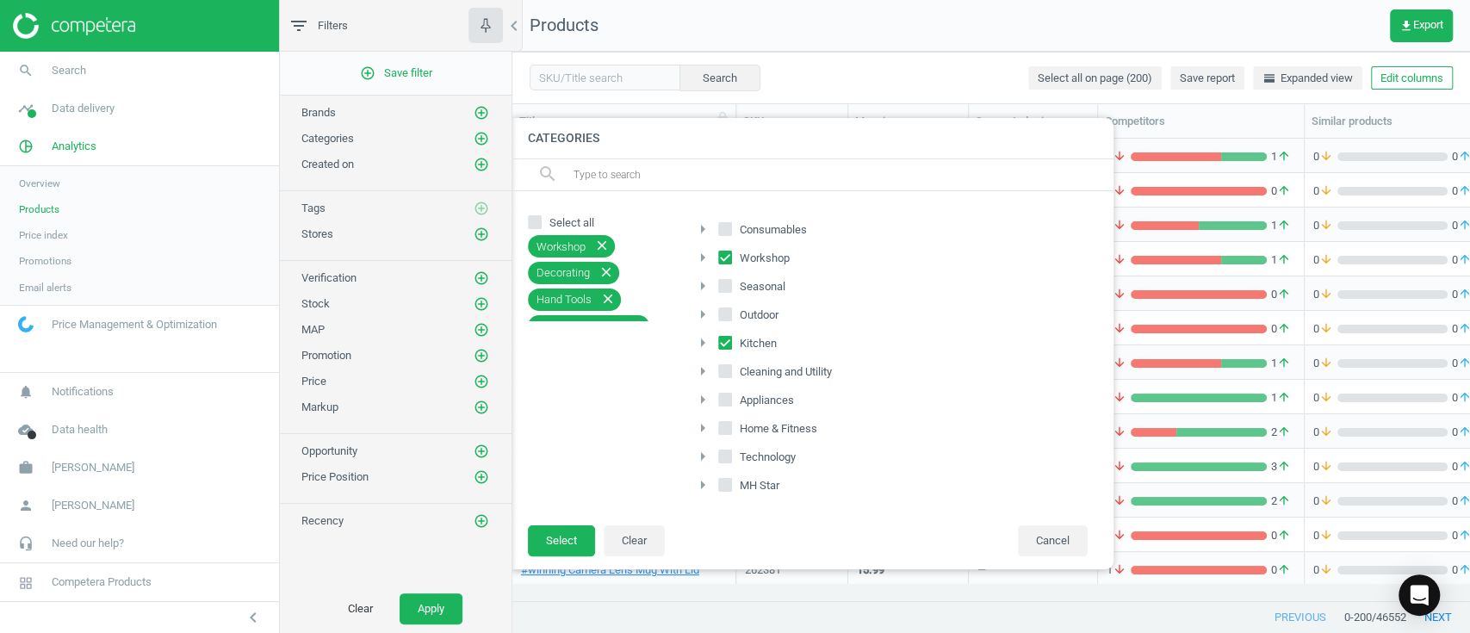
checkbox input "true"
click at [722, 398] on input "Appliances" at bounding box center [725, 399] width 11 height 11
checkbox input "true"
click at [723, 453] on input "Technology" at bounding box center [725, 455] width 11 height 11
checkbox input "true"
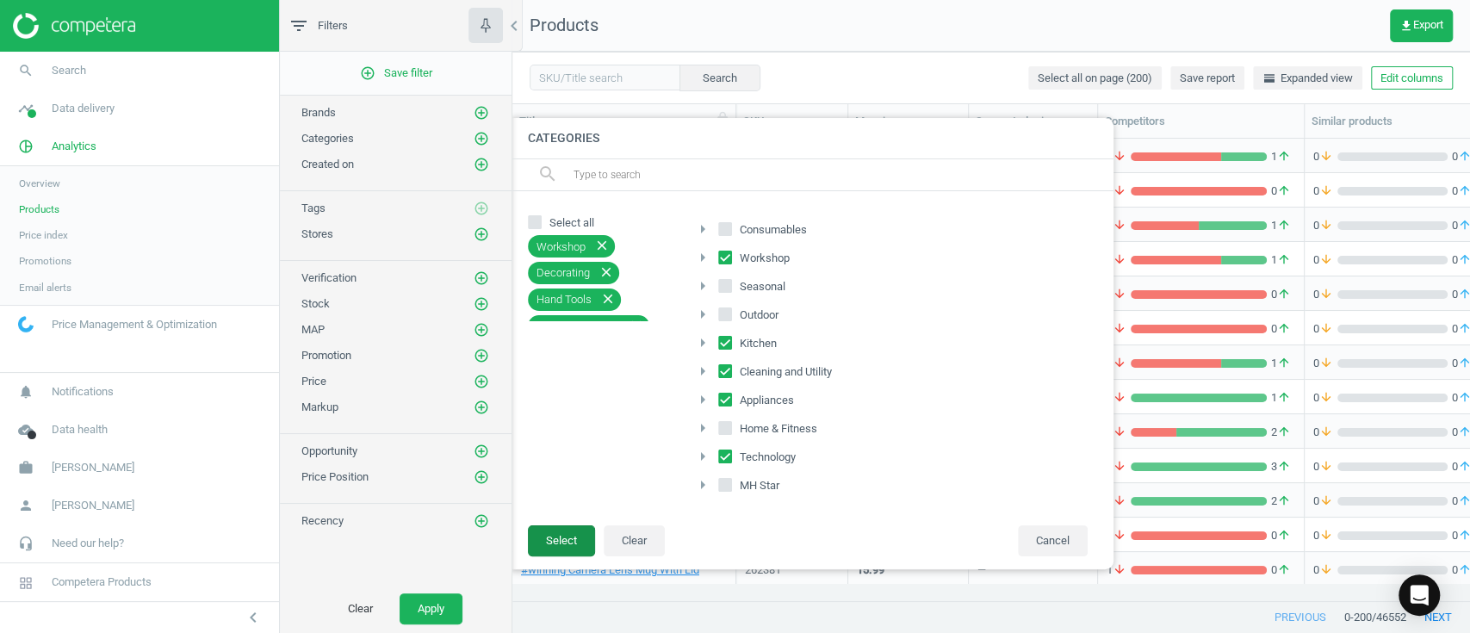
click at [574, 539] on button "Select" at bounding box center [561, 540] width 67 height 31
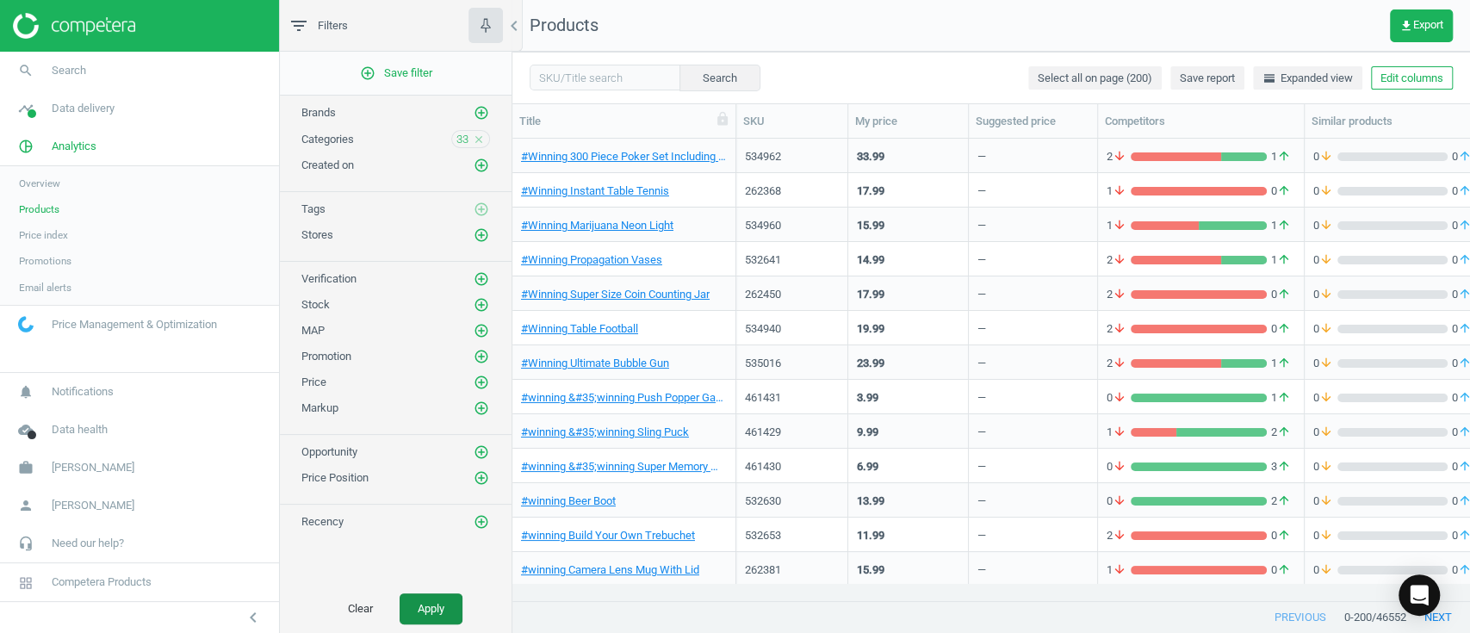
click at [433, 600] on button "Apply" at bounding box center [431, 608] width 63 height 31
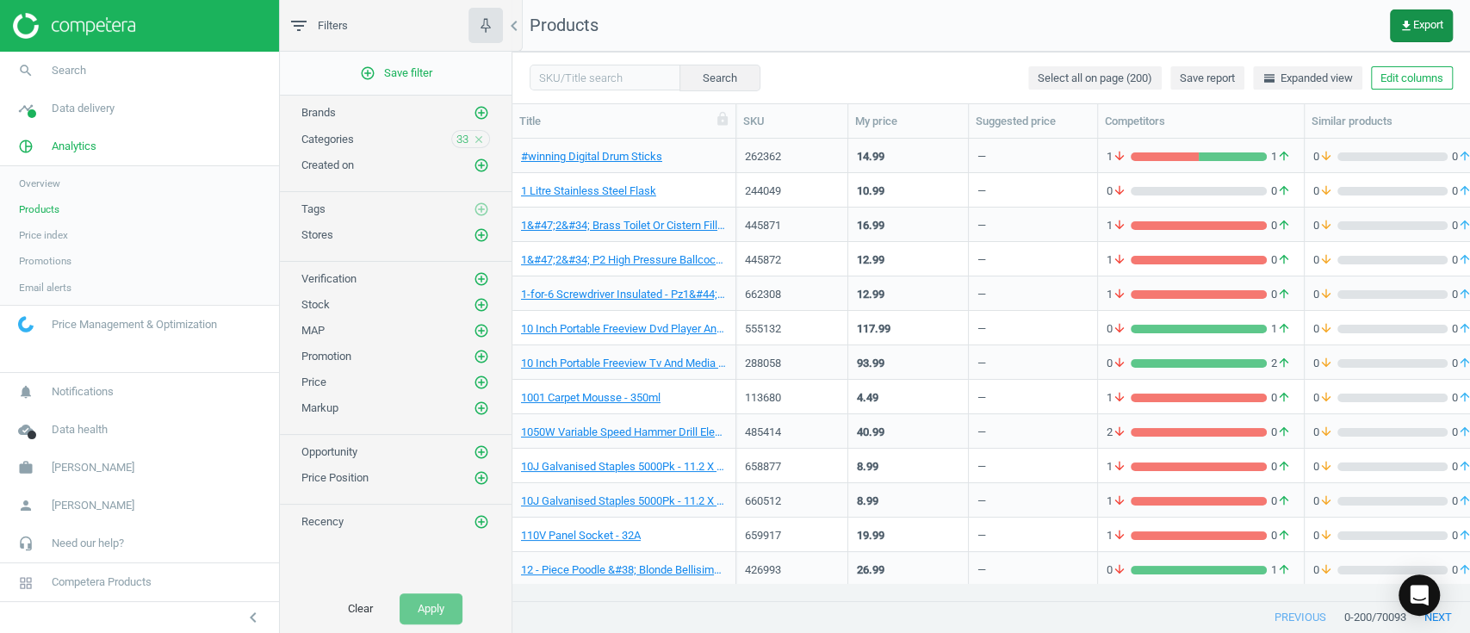
click at [1412, 16] on button "get_app Export" at bounding box center [1421, 25] width 63 height 33
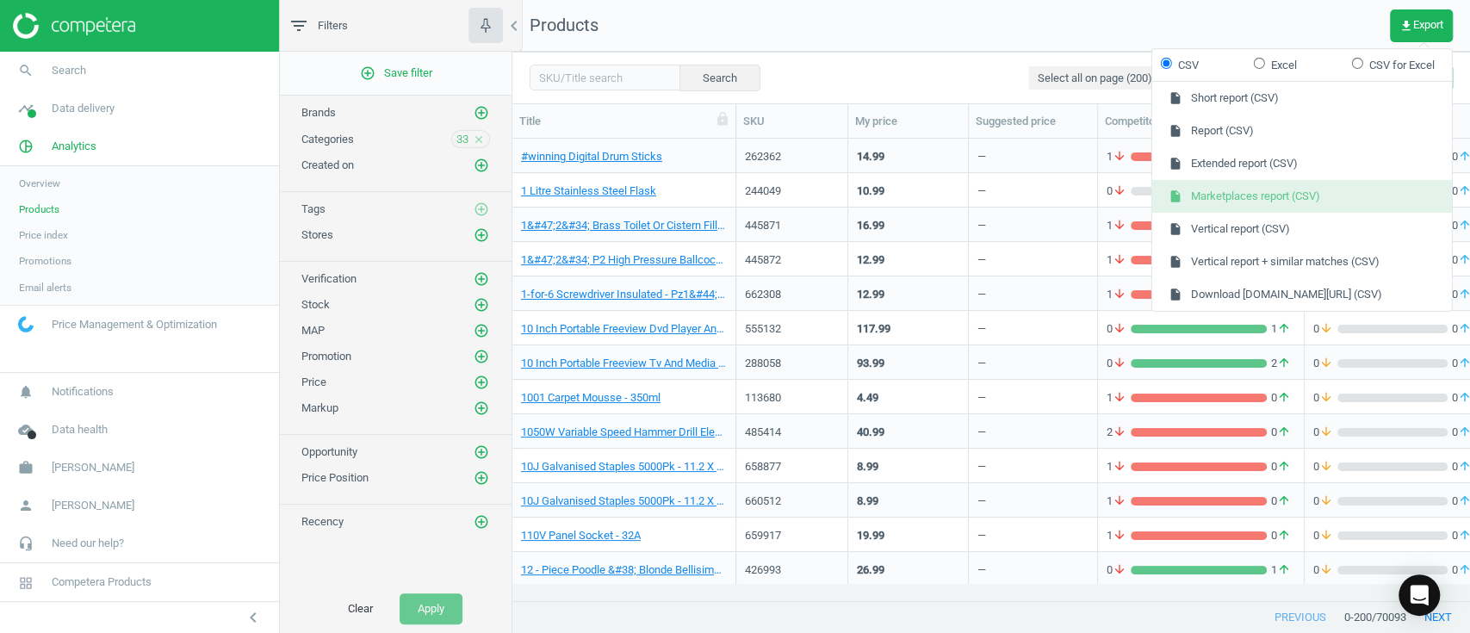
click at [1220, 189] on button "insert_drive_file Marketplaces report (CSV)" at bounding box center [1302, 196] width 300 height 33
